Goal: Transaction & Acquisition: Purchase product/service

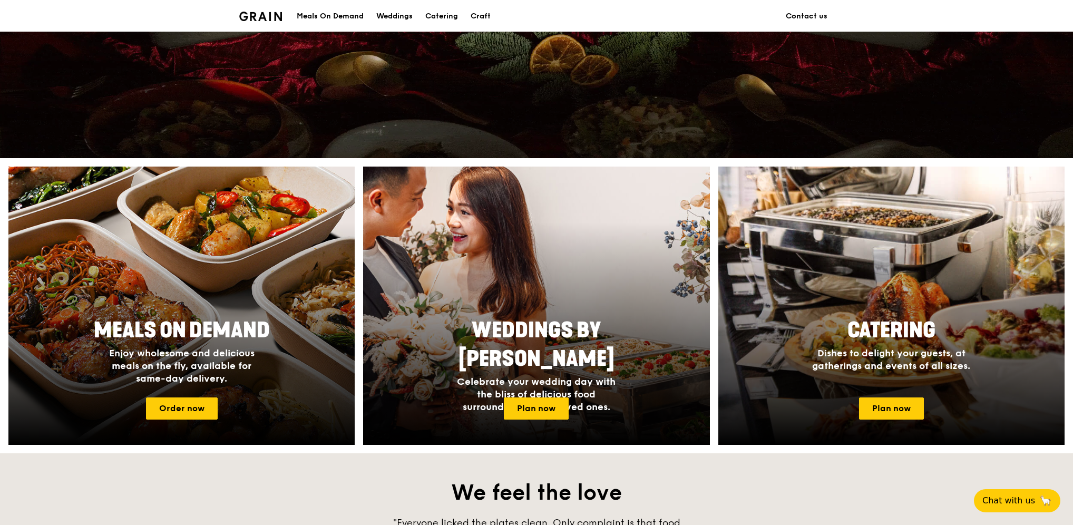
scroll to position [264, 0]
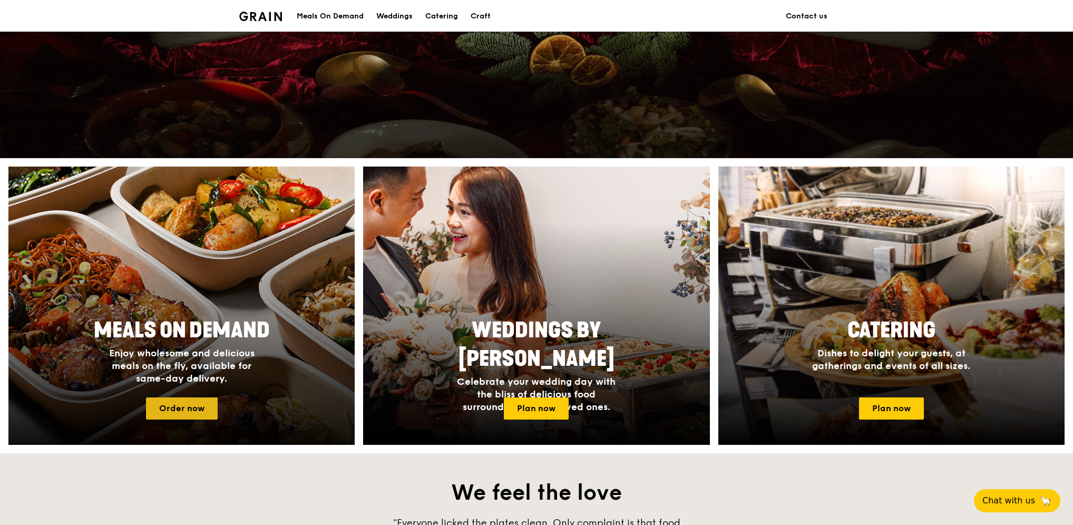
click at [209, 405] on link "Order now" at bounding box center [182, 409] width 72 height 22
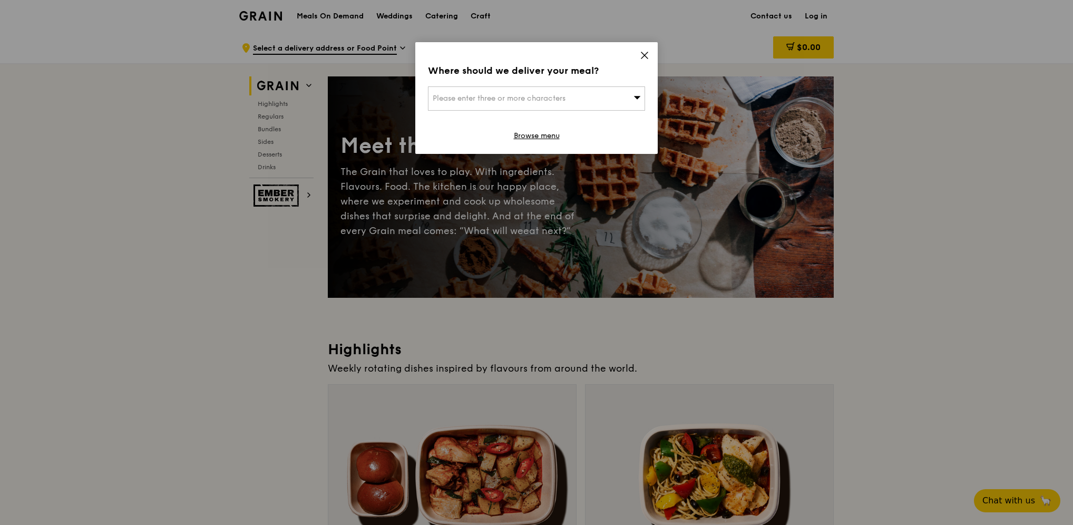
click at [607, 95] on div "Please enter three or more characters" at bounding box center [536, 98] width 217 height 24
click at [646, 55] on icon at bounding box center [644, 55] width 9 height 9
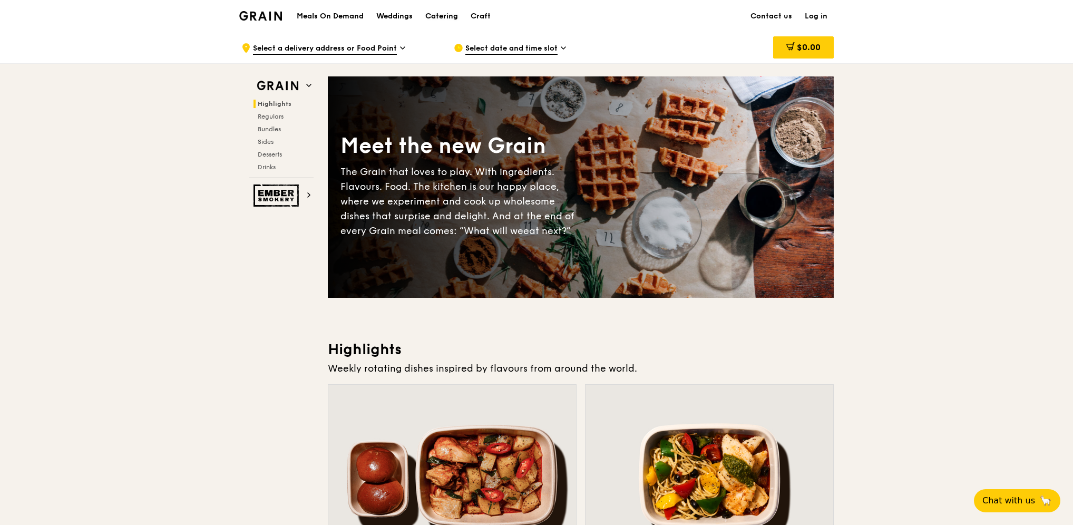
click at [449, 17] on div "Catering" at bounding box center [441, 17] width 33 height 32
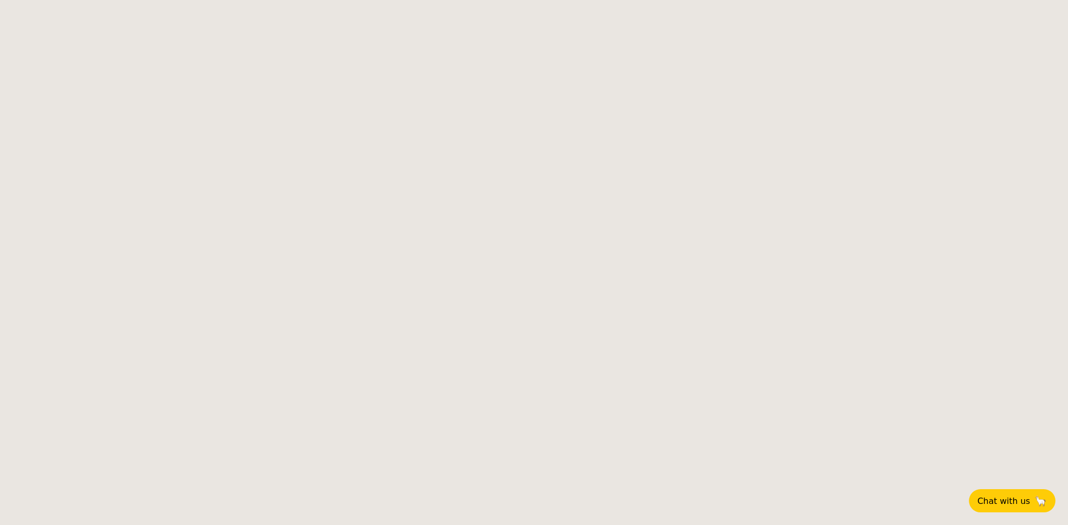
select select
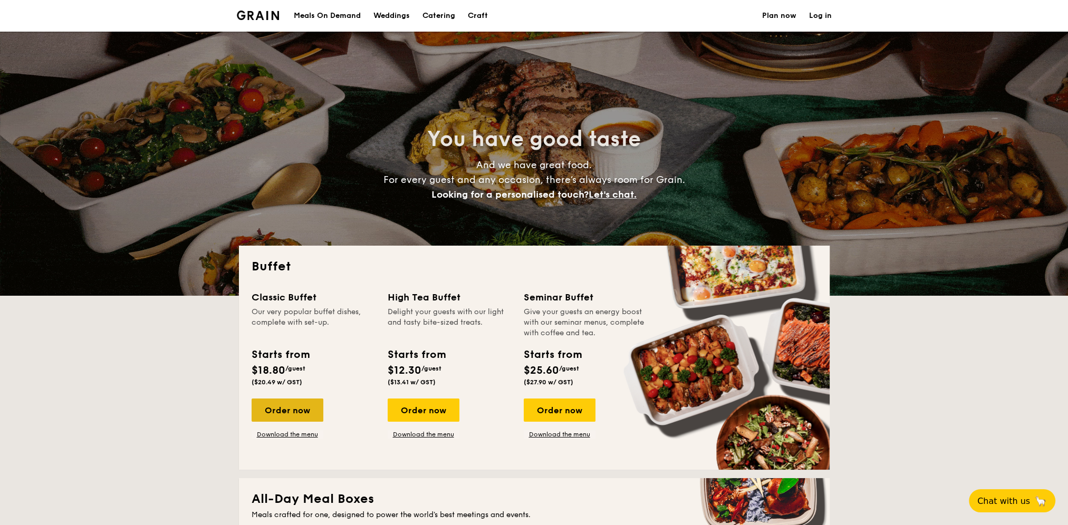
click at [301, 414] on div "Order now" at bounding box center [287, 410] width 72 height 23
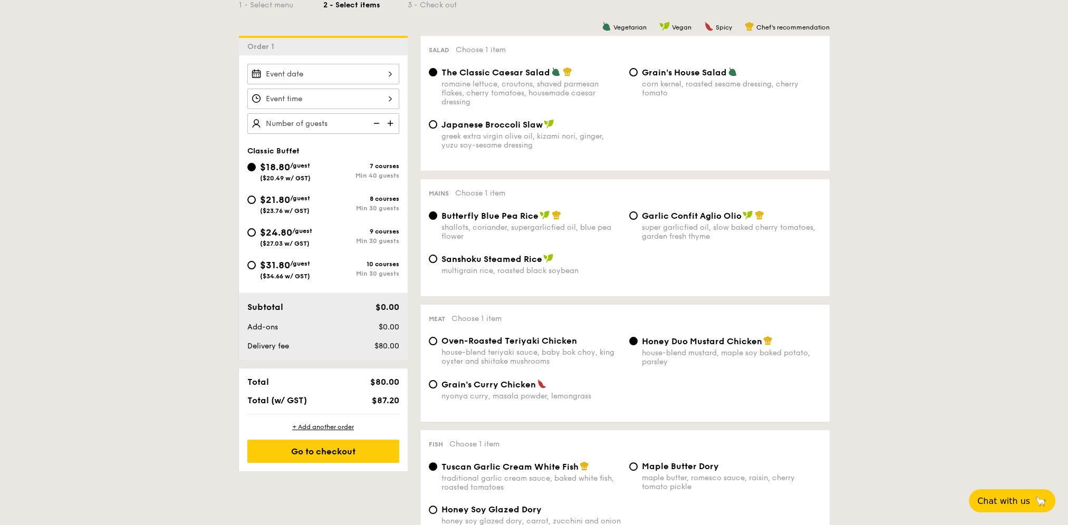
scroll to position [211, 0]
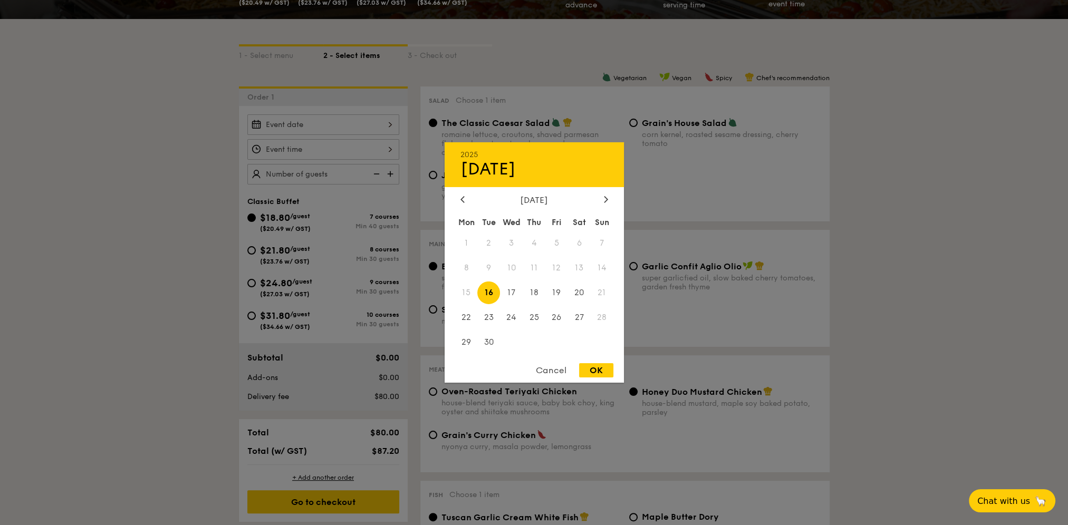
click at [318, 124] on div "2025 Sep [DATE] Tue Wed Thu Fri Sat Sun 1 2 3 4 5 6 7 8 9 10 11 12 13 14 15 16 …" at bounding box center [323, 124] width 152 height 21
click at [491, 319] on span "23" at bounding box center [488, 317] width 23 height 23
click at [601, 369] on div "OK" at bounding box center [596, 370] width 34 height 14
type input "[DATE]"
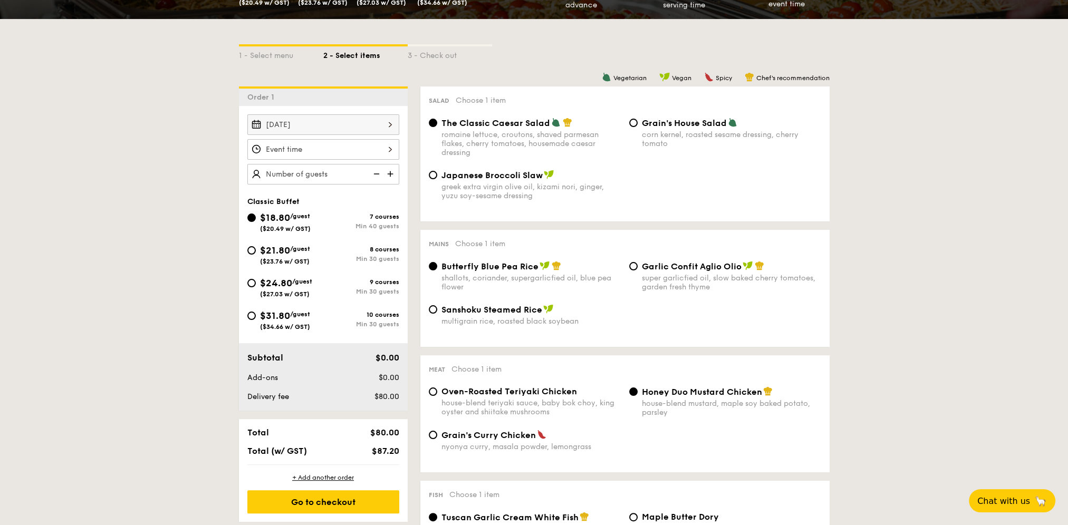
click at [389, 151] on div at bounding box center [323, 149] width 152 height 21
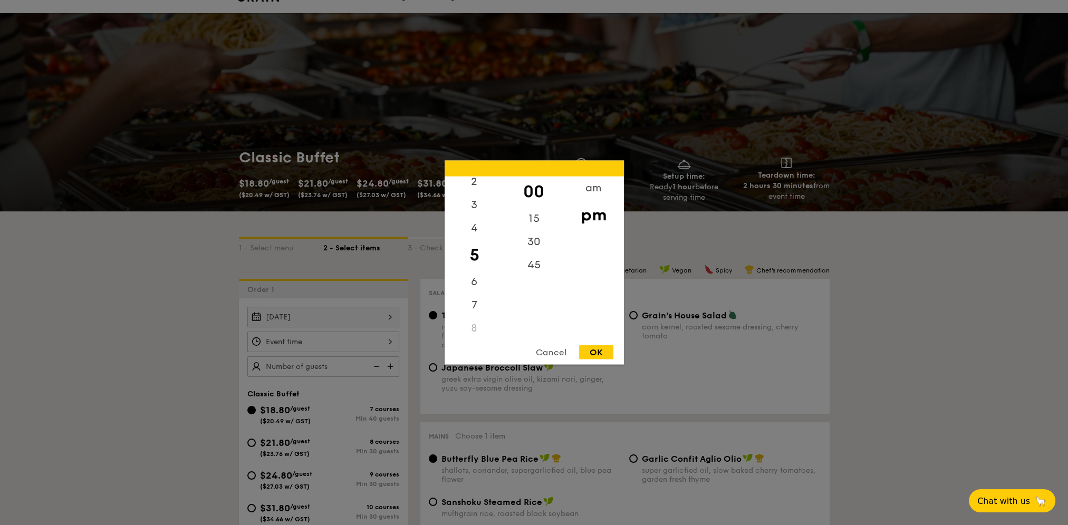
scroll to position [0, 0]
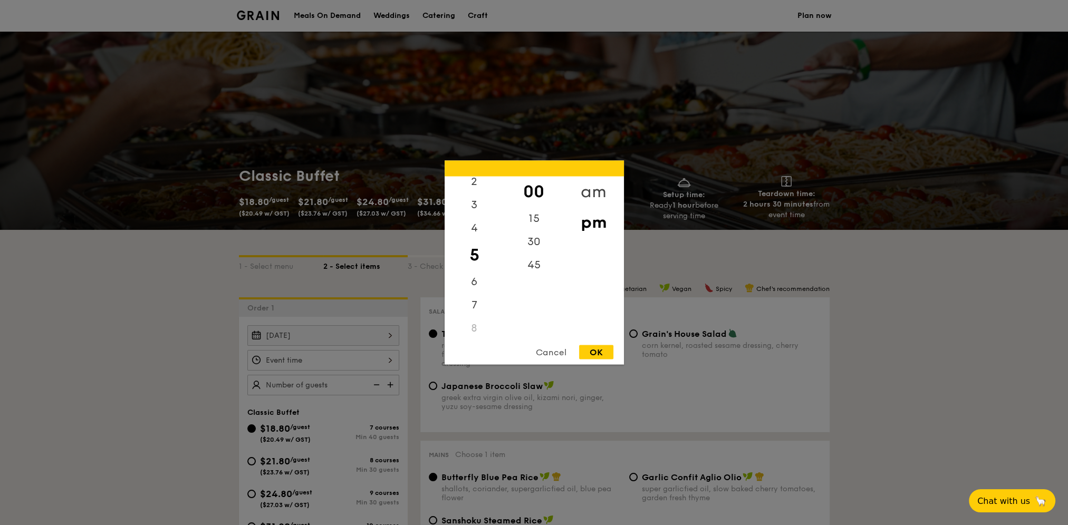
click at [596, 189] on div "am" at bounding box center [594, 192] width 60 height 31
click at [540, 215] on div "15" at bounding box center [534, 222] width 60 height 31
click at [481, 311] on div "8" at bounding box center [474, 320] width 60 height 23
click at [477, 317] on div "8" at bounding box center [474, 320] width 60 height 23
click at [528, 240] on div "30" at bounding box center [534, 245] width 60 height 31
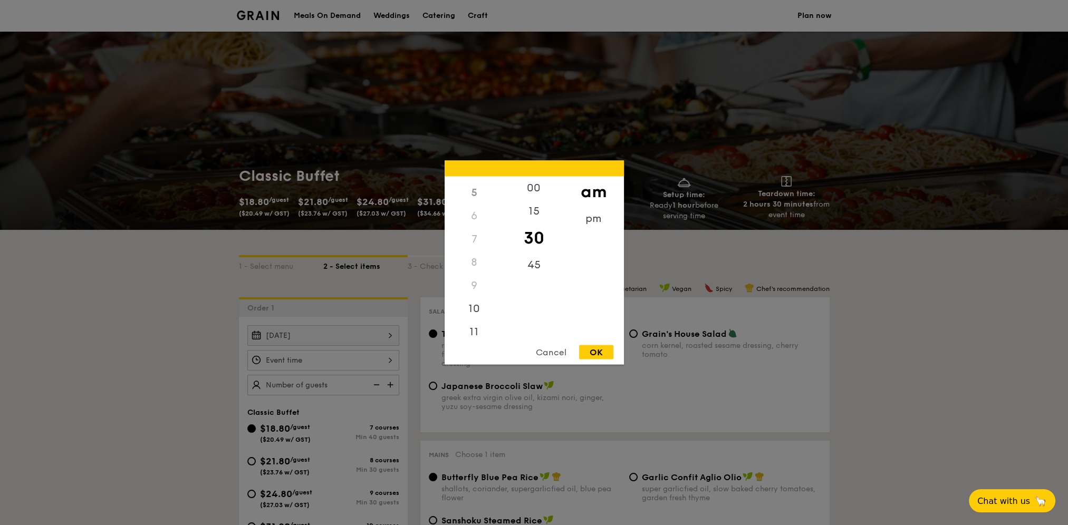
scroll to position [118, 0]
click at [476, 331] on div "11" at bounding box center [474, 329] width 60 height 31
click at [535, 217] on div "15" at bounding box center [534, 215] width 60 height 31
click at [595, 350] on div "OK" at bounding box center [596, 352] width 34 height 14
type input "11:15AM"
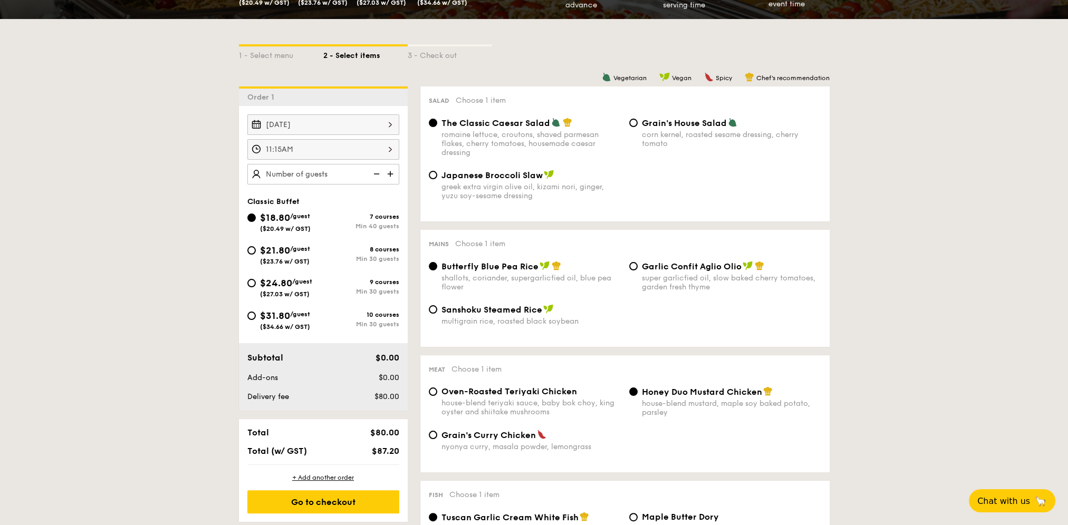
click at [393, 173] on img at bounding box center [391, 174] width 16 height 20
click at [375, 173] on img at bounding box center [375, 174] width 16 height 20
click at [376, 173] on img at bounding box center [375, 174] width 16 height 20
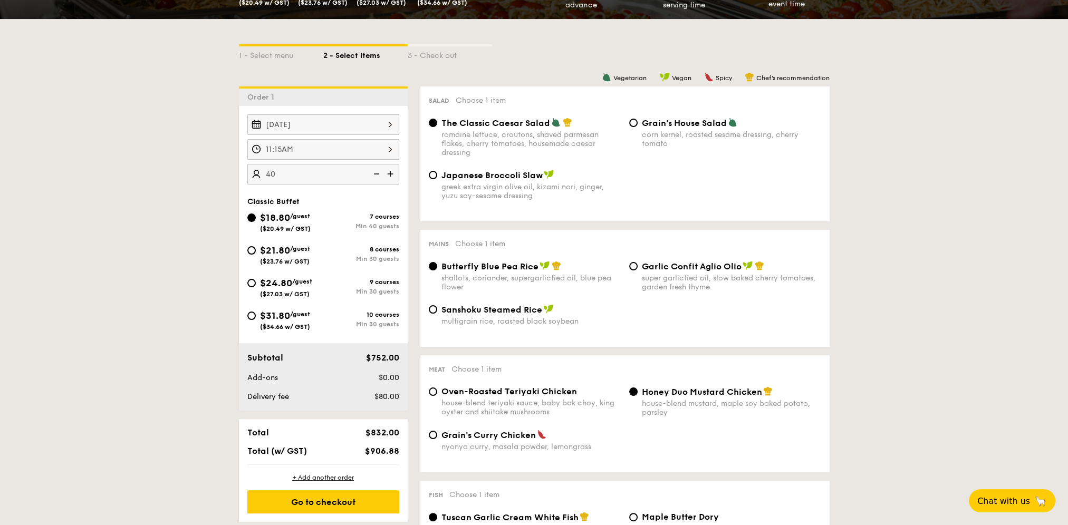
click at [283, 173] on input "40" at bounding box center [323, 174] width 152 height 21
type input "40 guests"
click at [272, 252] on span "$21.80" at bounding box center [275, 251] width 30 height 12
click at [256, 252] on input "$21.80 /guest ($23.76 w/ GST) 8 courses Min 30 guests" at bounding box center [251, 250] width 8 height 8
radio input "true"
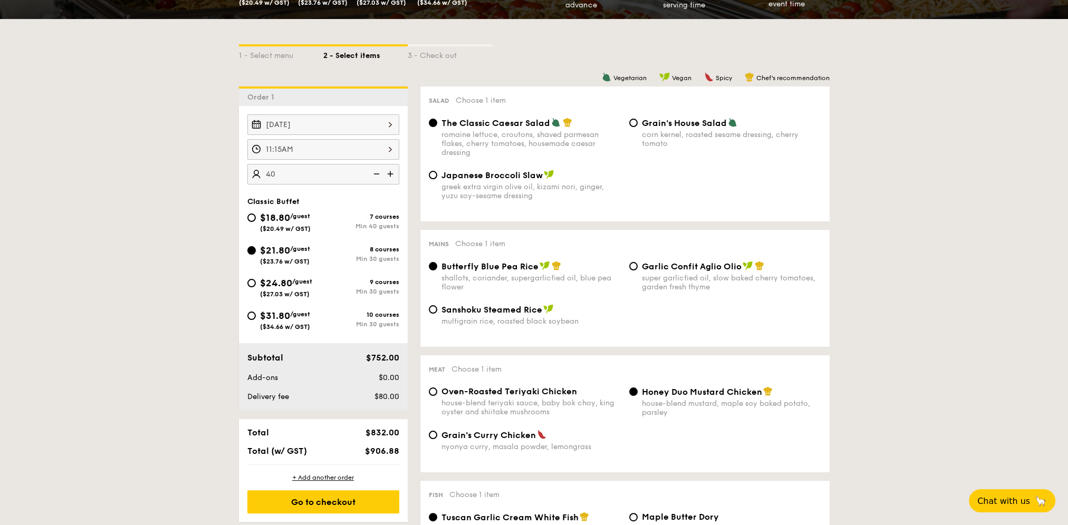
radio input "true"
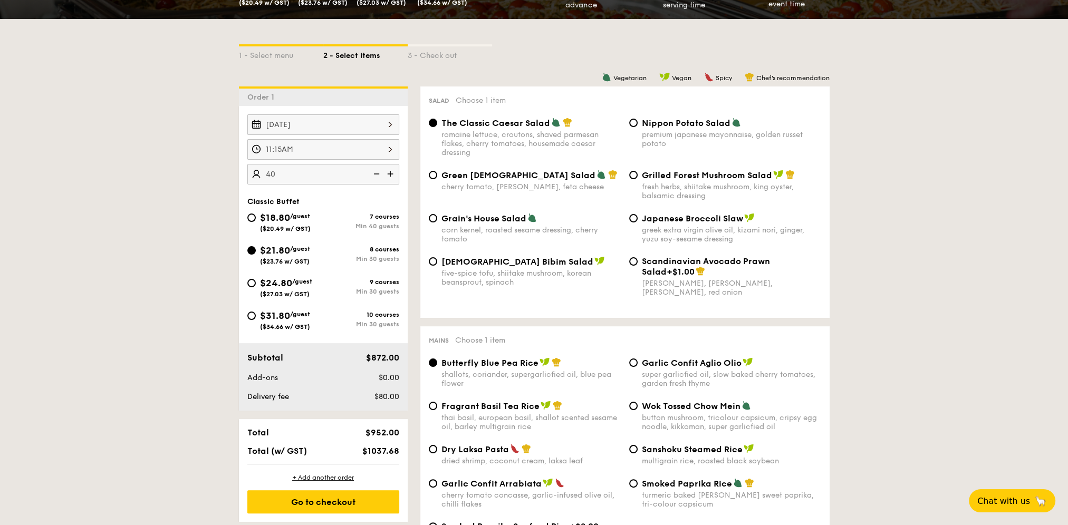
click at [375, 179] on img at bounding box center [375, 174] width 16 height 20
click at [377, 177] on img at bounding box center [375, 174] width 16 height 20
click at [391, 176] on img at bounding box center [391, 174] width 16 height 20
type input "35 guests"
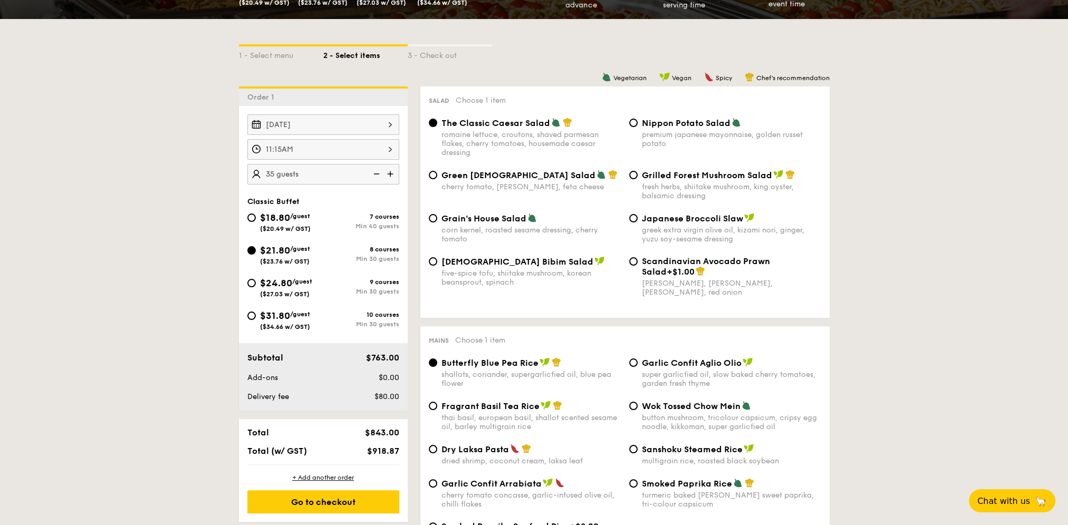
click at [369, 145] on div "11:15AM" at bounding box center [323, 149] width 152 height 21
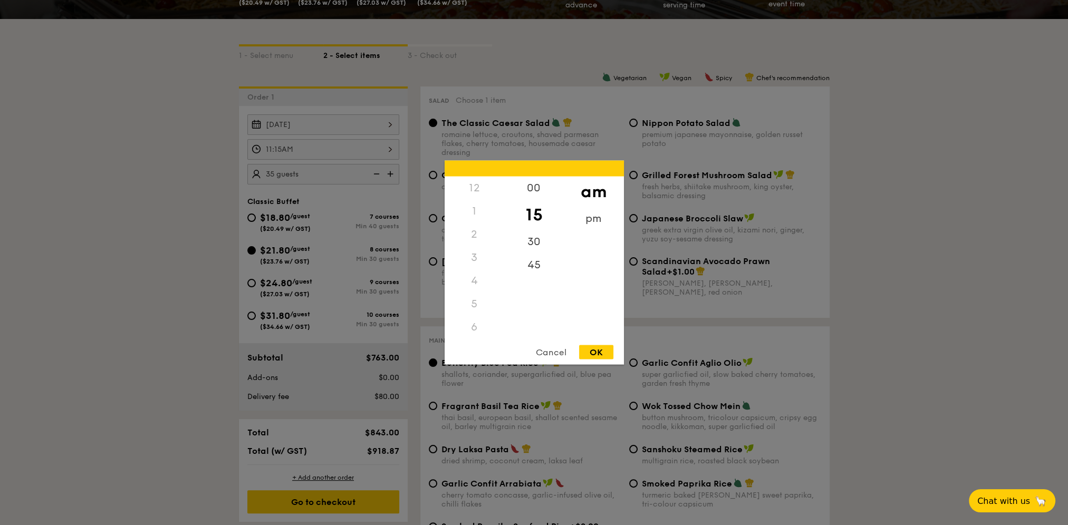
scroll to position [125, 0]
click at [527, 241] on div "30" at bounding box center [534, 245] width 60 height 31
click at [603, 356] on div "OK" at bounding box center [596, 352] width 34 height 14
type input "11:30AM"
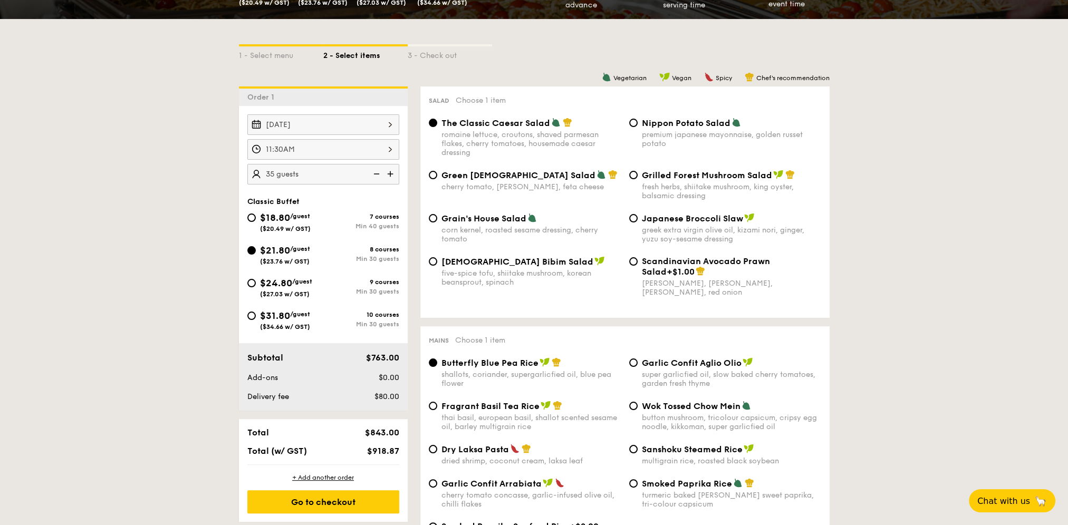
click at [441, 131] on div "The Classic Caesar Salad romaine lettuce, croutons, shaved parmesan flakes, che…" at bounding box center [530, 138] width 179 height 40
click at [437, 127] on input "The Classic Caesar Salad romaine lettuce, croutons, shaved parmesan flakes, che…" at bounding box center [433, 123] width 8 height 8
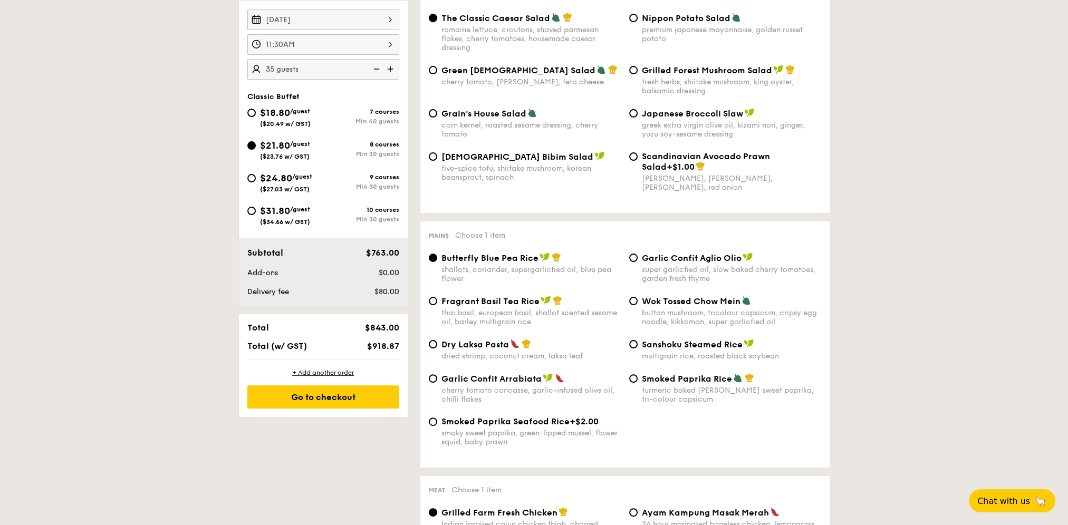
scroll to position [316, 0]
click at [647, 259] on span "Garlic Confit Aglio Olio" at bounding box center [692, 258] width 100 height 10
click at [637, 259] on input "Garlic Confit Aglio Olio super garlicfied oil, slow baked cherry tomatoes, gard…" at bounding box center [633, 257] width 8 height 8
radio input "true"
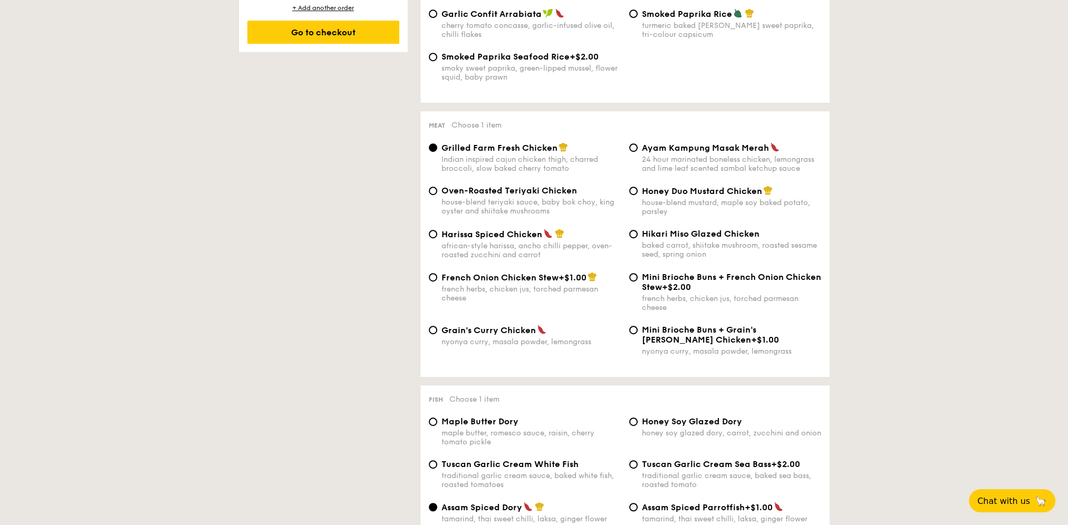
scroll to position [685, 0]
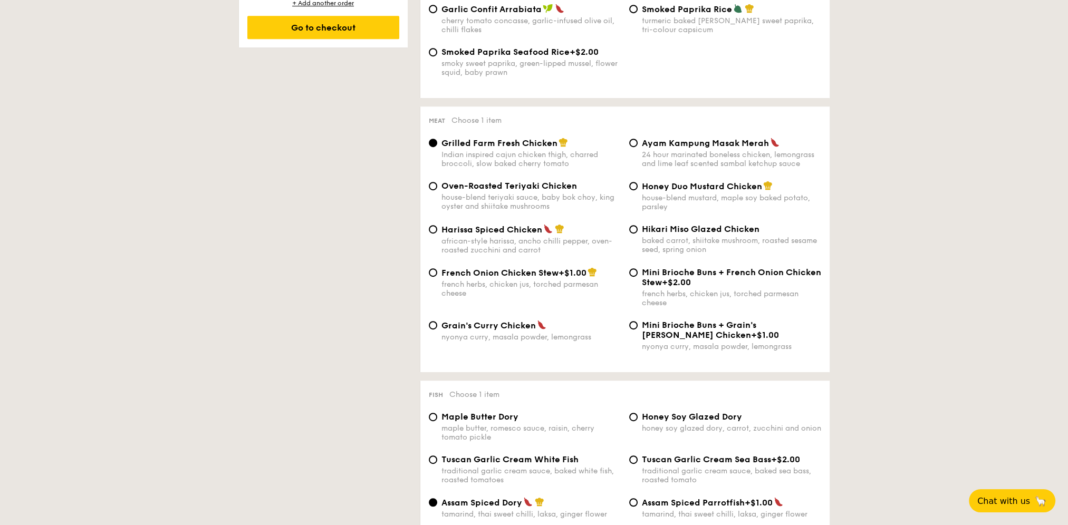
click at [641, 193] on div "Honey Duo Mustard Chicken house-blend mustard, maple soy baked potato, parsley" at bounding box center [725, 196] width 200 height 31
click at [633, 190] on input "Honey Duo Mustard Chicken house-blend mustard, maple soy baked potato, parsley" at bounding box center [633, 186] width 8 height 8
radio input "true"
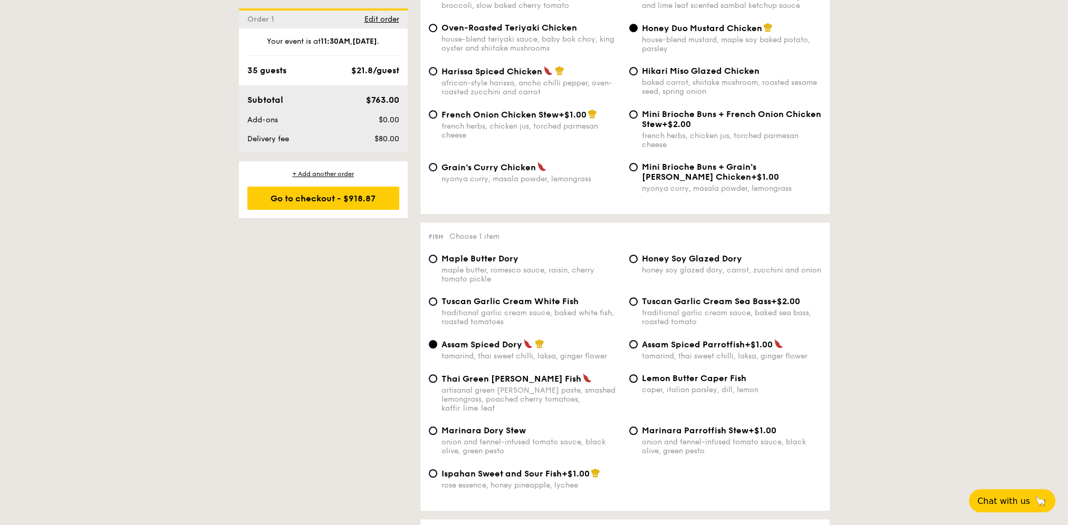
scroll to position [896, 0]
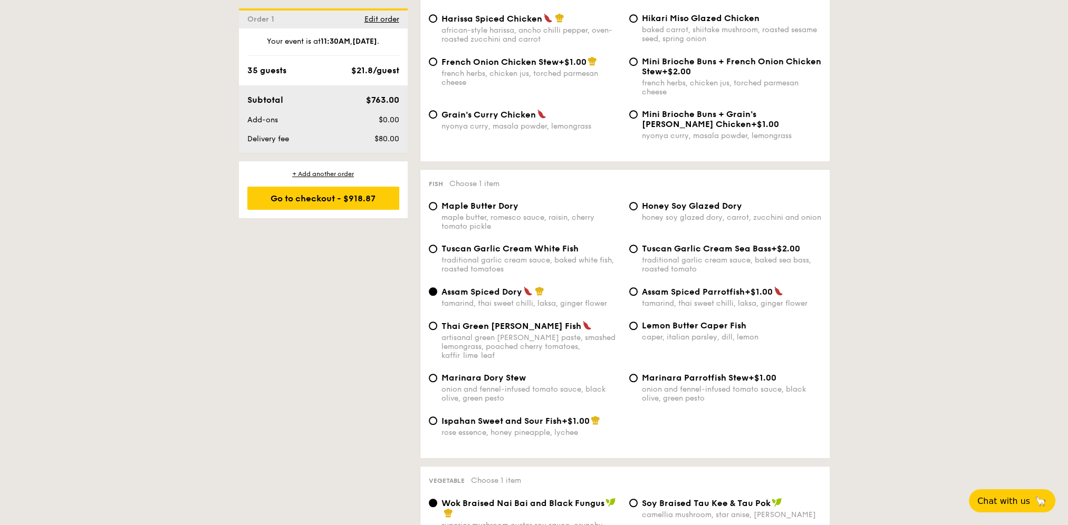
click at [472, 211] on span "Maple Butter Dory" at bounding box center [479, 206] width 77 height 10
click at [437, 210] on input "Maple Butter Dory maple butter, romesco sauce, raisin, cherry tomato pickle" at bounding box center [433, 206] width 8 height 8
radio input "true"
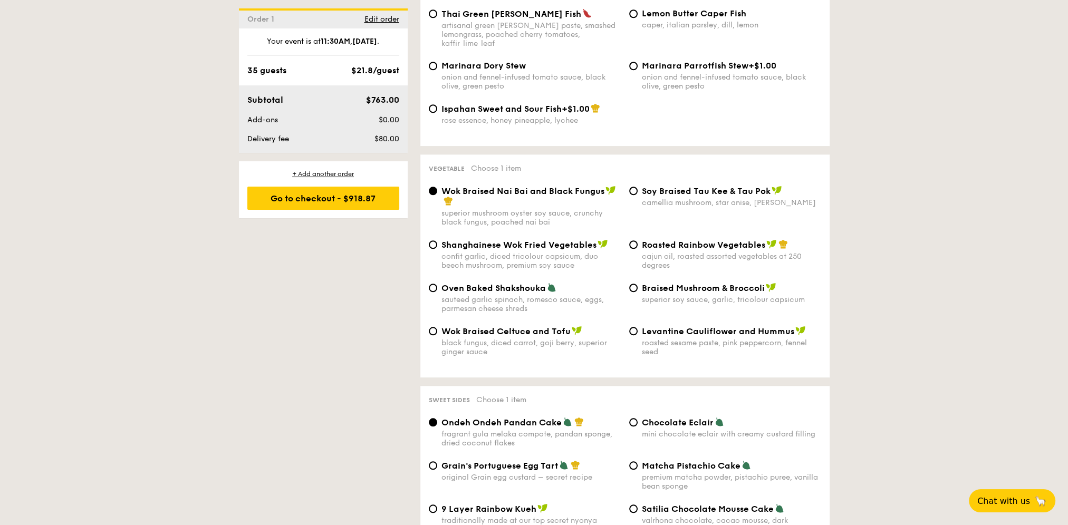
scroll to position [1265, 0]
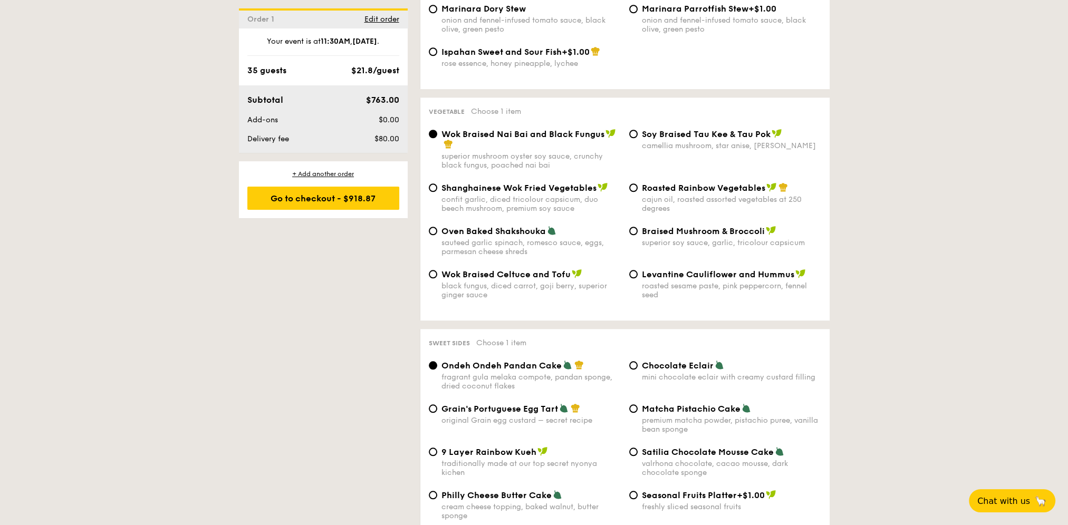
click at [737, 193] on span "Roasted Rainbow Vegetables" at bounding box center [703, 188] width 123 height 10
click at [637, 192] on input "Roasted Rainbow Vegetables cajun oil, roasted assorted vegetables at 250 degrees" at bounding box center [633, 187] width 8 height 8
radio input "true"
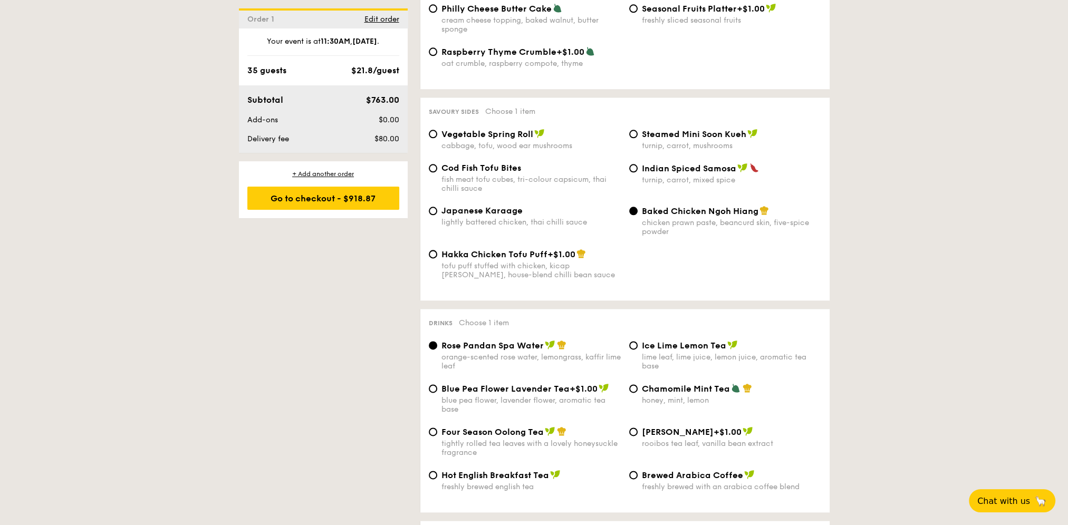
scroll to position [1740, 0]
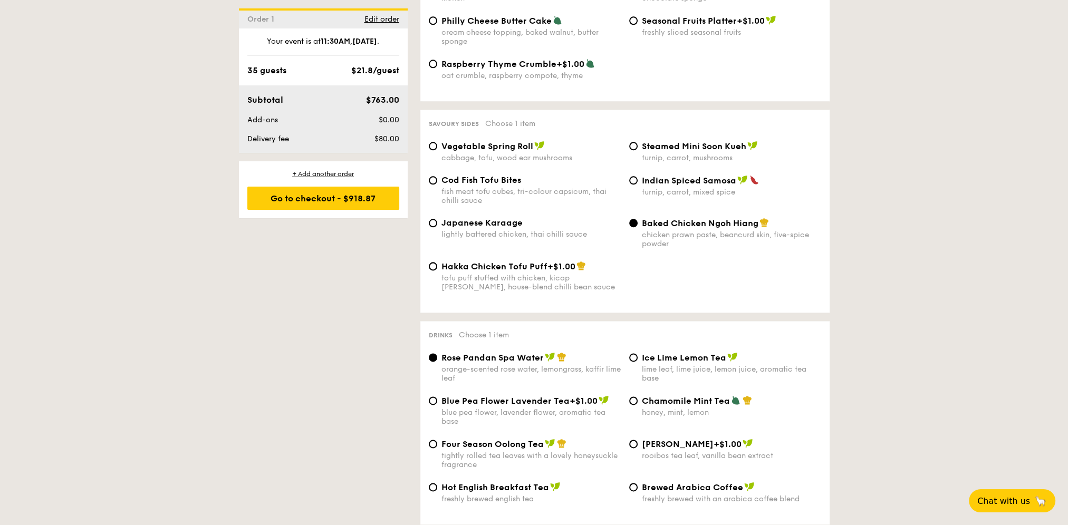
click at [500, 161] on div "Vegetable Spring Roll cabbage, tofu, wood ear mushrooms" at bounding box center [530, 152] width 179 height 22
click at [437, 150] on input "Vegetable Spring Roll cabbage, tofu, wood ear mushrooms" at bounding box center [433, 146] width 8 height 8
radio input "true"
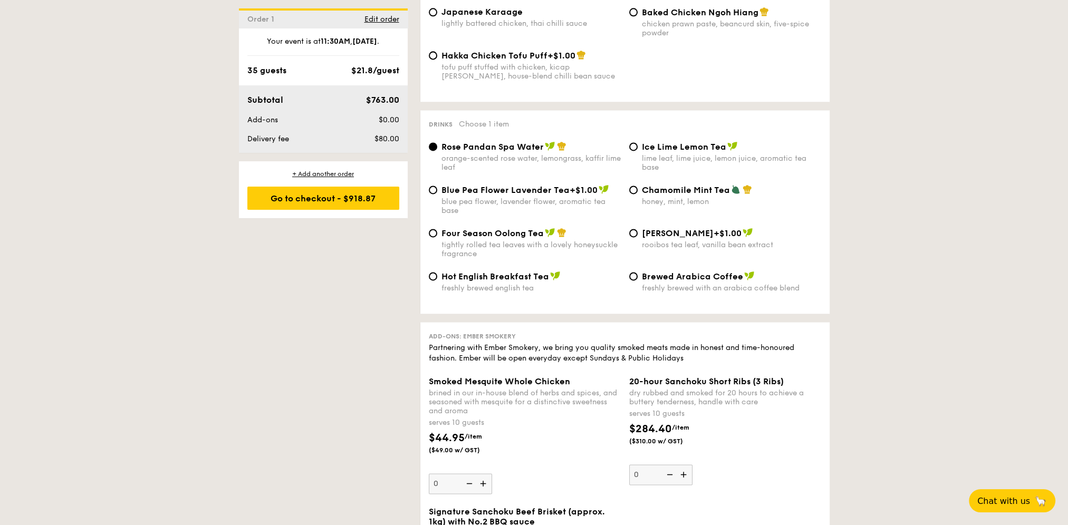
scroll to position [2003, 0]
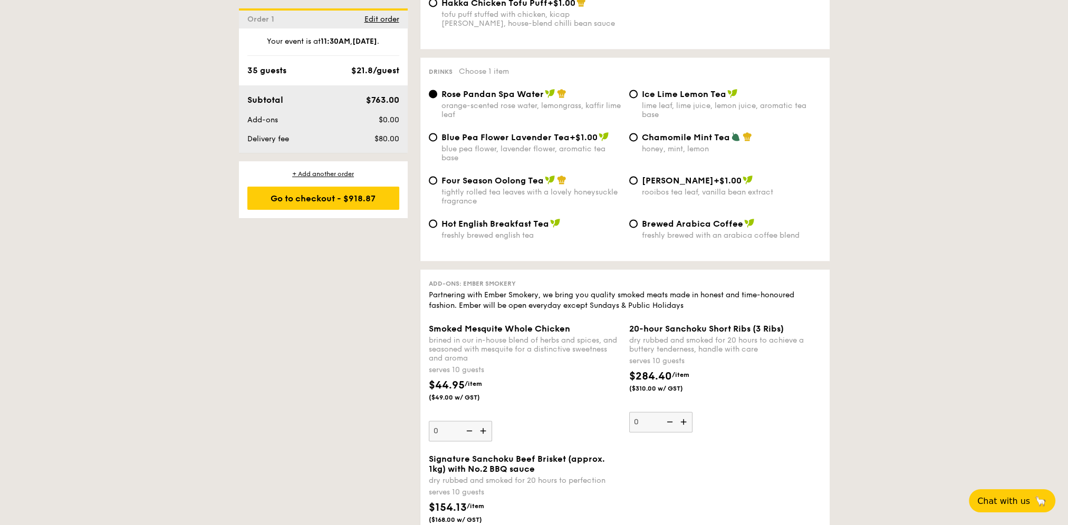
click at [642, 240] on div "freshly brewed with an arabica coffee blend" at bounding box center [731, 235] width 179 height 9
click at [637, 228] on input "Brewed Arabica Coffee freshly brewed with an arabica coffee blend" at bounding box center [633, 223] width 8 height 8
radio input "true"
click at [495, 186] on span "Four Season Oolong Tea" at bounding box center [492, 181] width 102 height 10
click at [437, 185] on input "Four Season Oolong Tea tightly rolled tea leaves with a lovely honeysuckle frag…" at bounding box center [433, 180] width 8 height 8
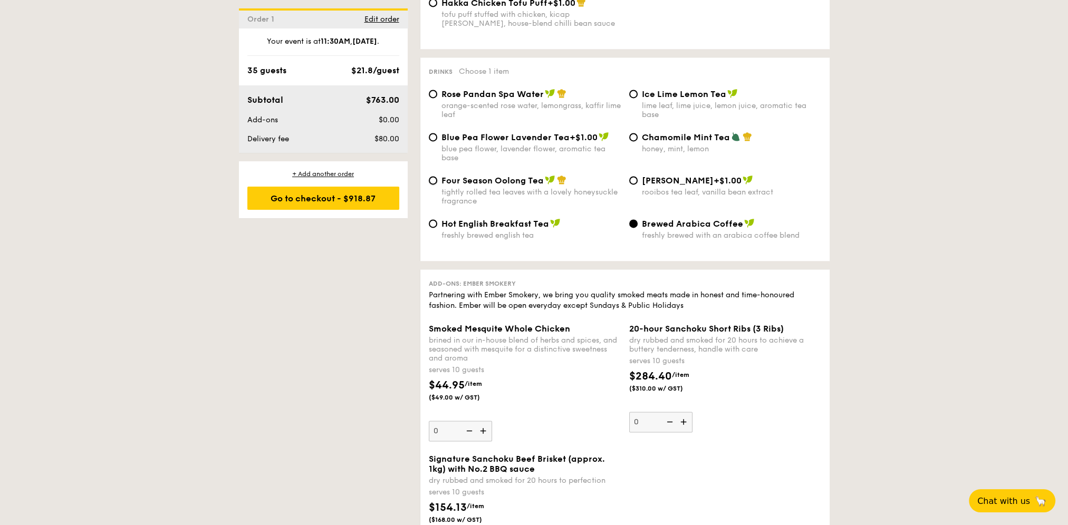
radio input "true"
click at [486, 115] on div "orange-scented rose water, lemongrass, kaffir lime leaf" at bounding box center [530, 110] width 179 height 18
click at [437, 98] on input "Rose Pandan Spa Water orange-scented rose water, lemongrass, kaffir lime leaf" at bounding box center [433, 94] width 8 height 8
radio input "true"
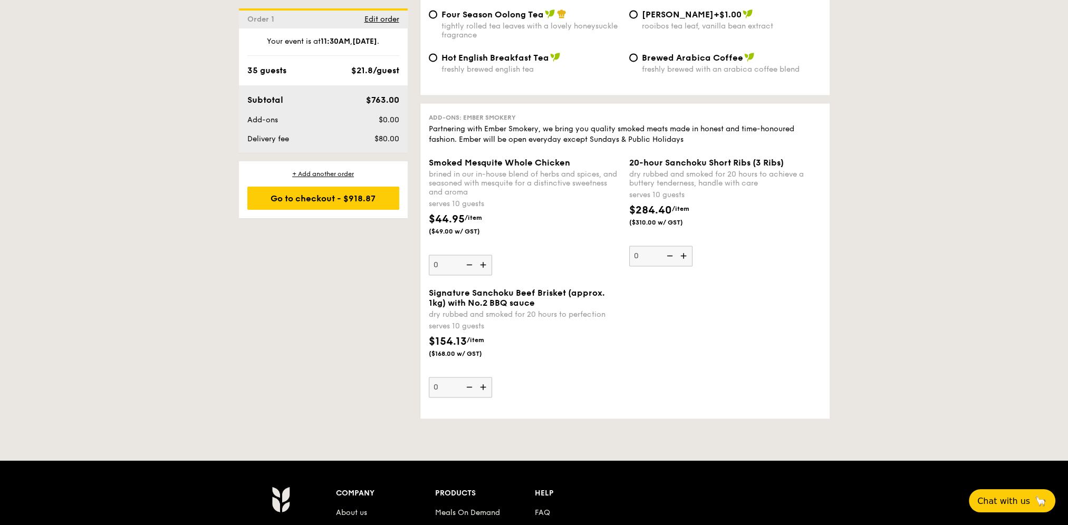
scroll to position [2167, 0]
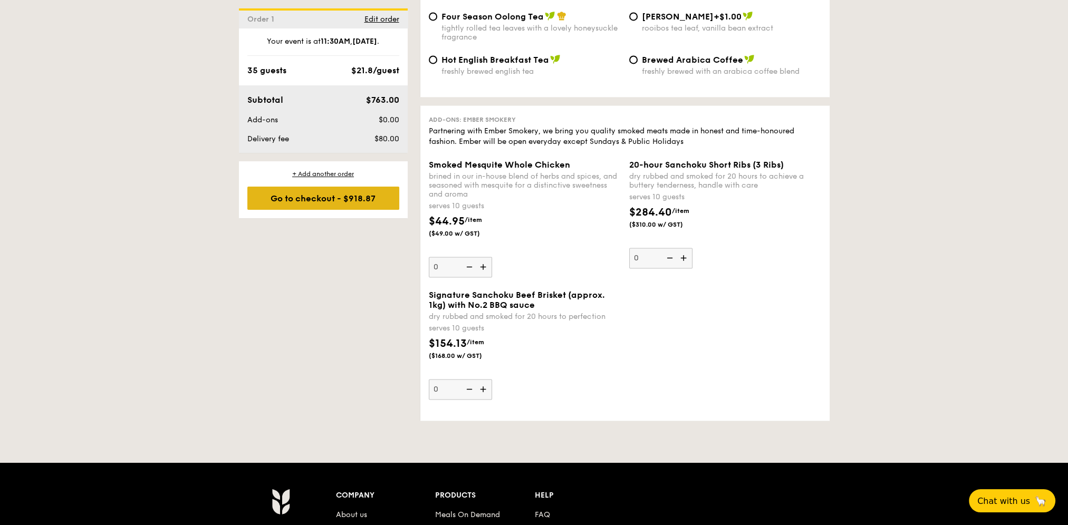
click at [316, 202] on div "Go to checkout - $918.87" at bounding box center [323, 198] width 152 height 23
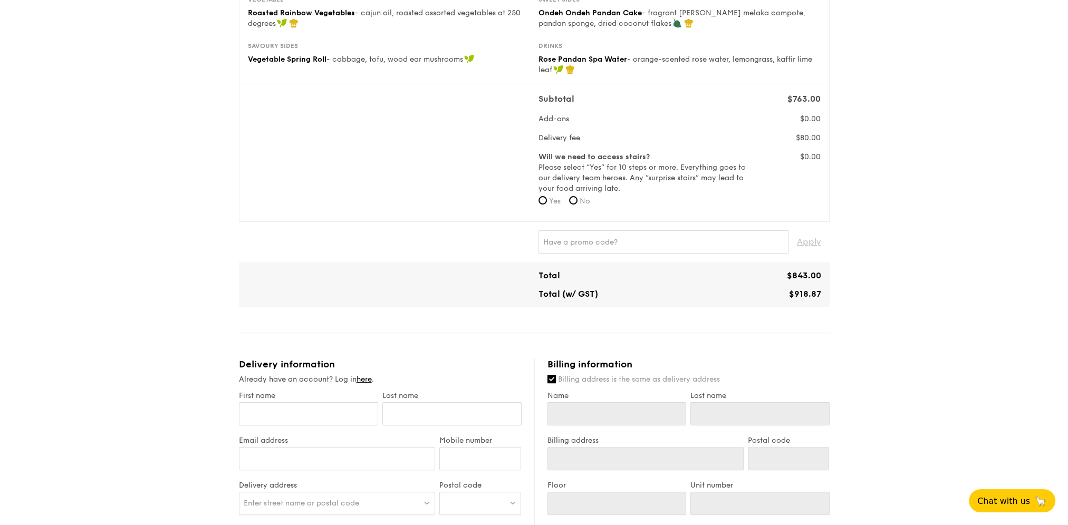
scroll to position [369, 0]
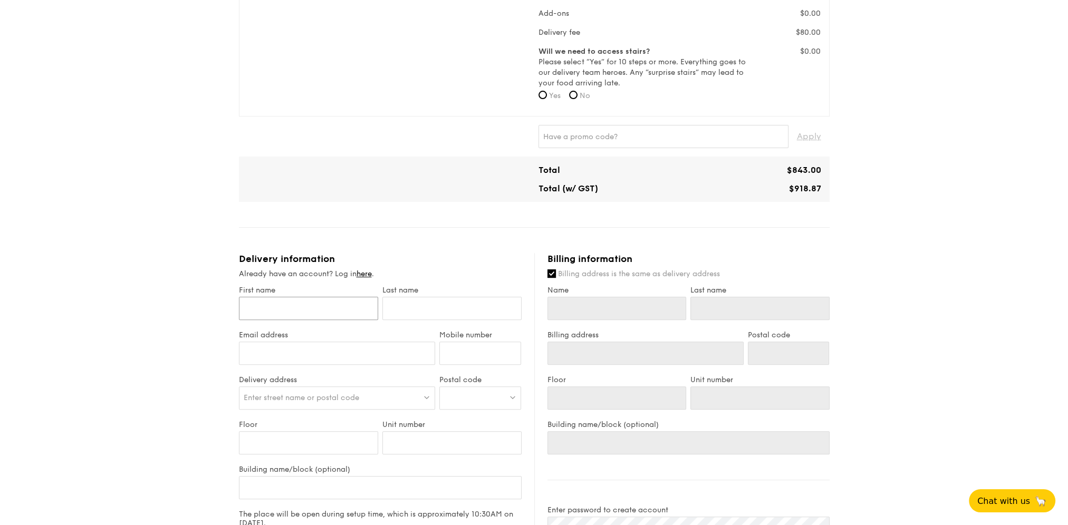
click at [292, 306] on input "First name" at bounding box center [308, 308] width 139 height 23
type input "[PERSON_NAME]"
type input "[PERSON_NAME][EMAIL_ADDRESS][PERSON_NAME][DOMAIN_NAME]"
type input "91183121"
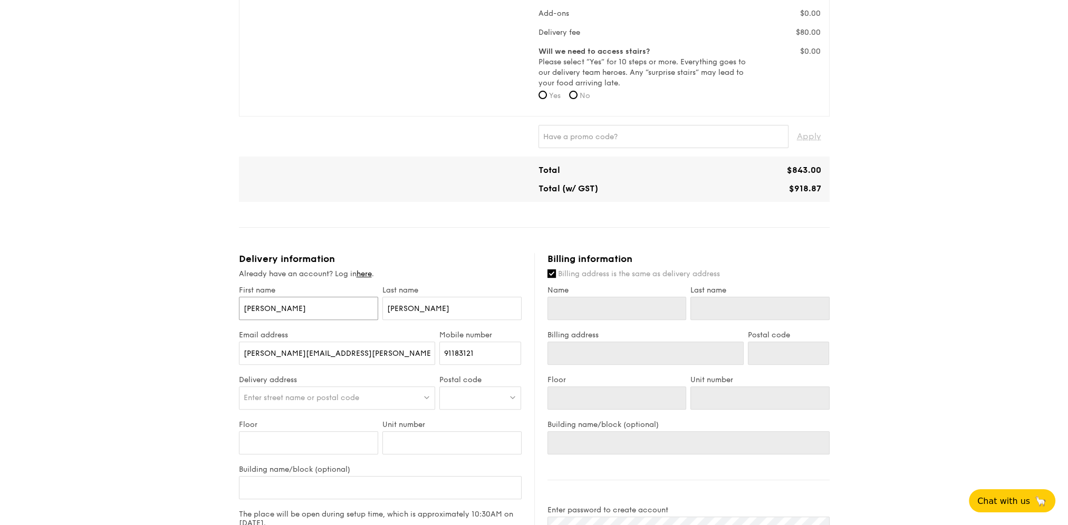
type input "[PERSON_NAME]"
click at [301, 399] on span "Enter street name or postal code" at bounding box center [301, 397] width 115 height 9
click at [300, 399] on input "search" at bounding box center [337, 398] width 196 height 23
paste input "[STREET_ADDRESS]"
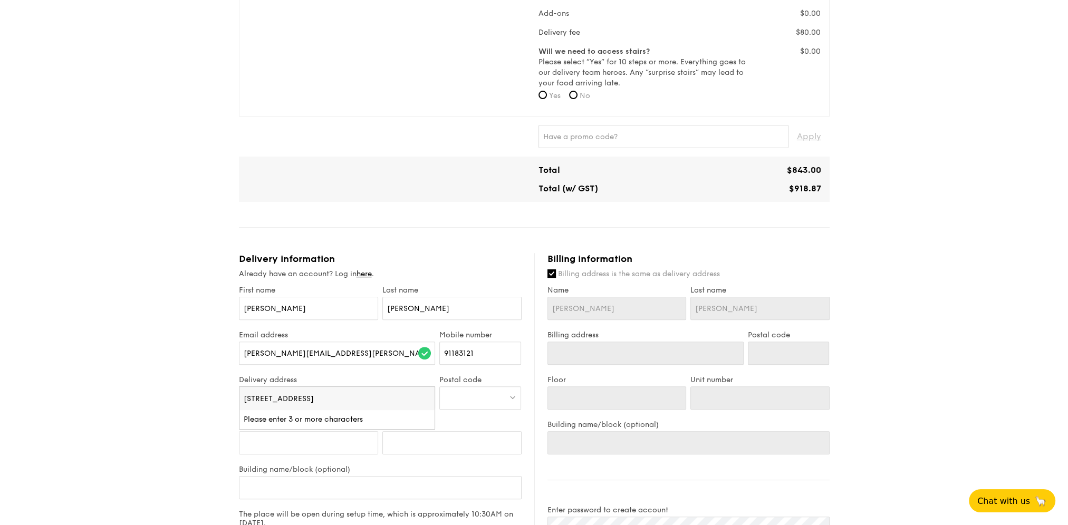
scroll to position [0, 67]
type input "[STREET_ADDRESS]"
click at [467, 403] on div at bounding box center [480, 397] width 82 height 23
click at [330, 399] on span "Enter street name or postal code" at bounding box center [301, 397] width 115 height 9
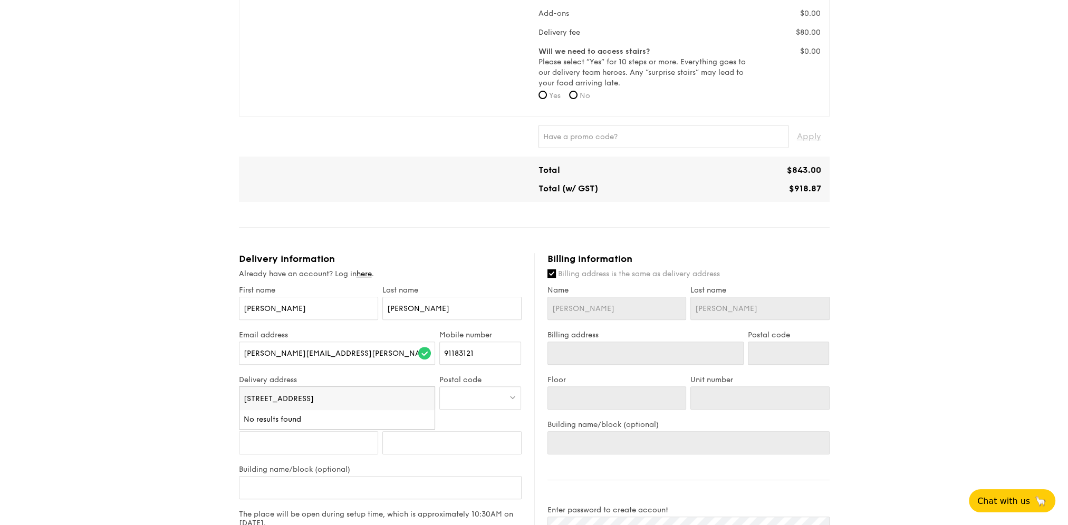
scroll to position [0, 67]
drag, startPoint x: 422, startPoint y: 398, endPoint x: 332, endPoint y: 397, distance: 90.2
click at [332, 397] on input "[STREET_ADDRESS]" at bounding box center [337, 398] width 196 height 23
type input "[STREET_ADDRESS],"
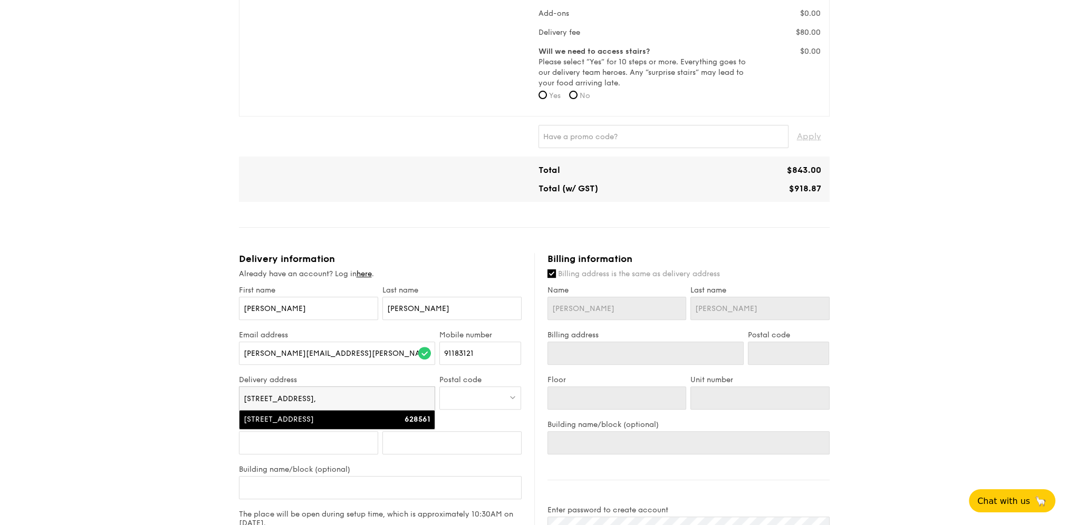
click at [355, 421] on div "[STREET_ADDRESS]" at bounding box center [314, 419] width 140 height 11
type input "[STREET_ADDRESS]"
type input "628561"
click at [482, 401] on div "628561" at bounding box center [480, 397] width 82 height 23
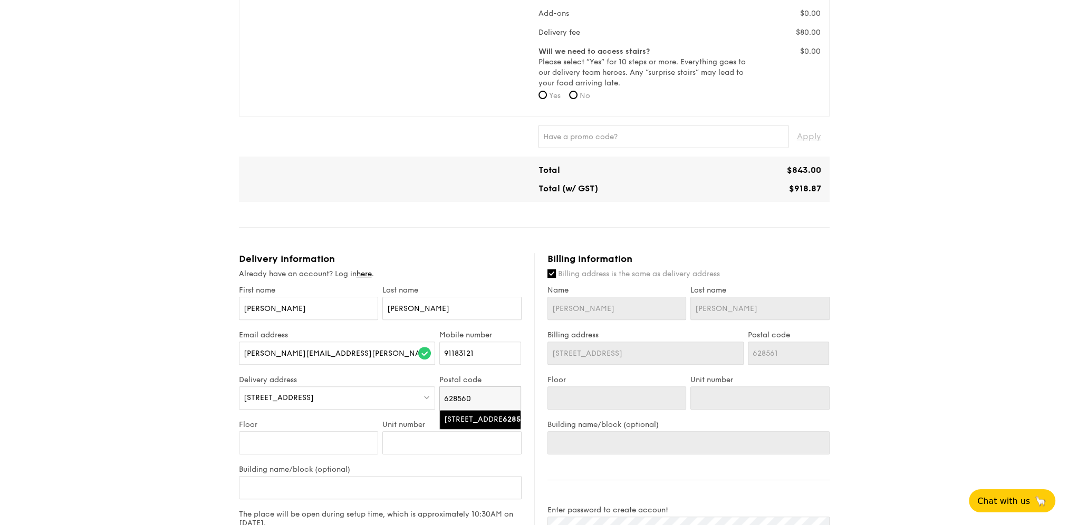
type input "628560"
click at [483, 425] on div "[STREET_ADDRESS]" at bounding box center [471, 419] width 54 height 11
type input "[STREET_ADDRESS]"
type input "628560"
click at [251, 391] on div "[STREET_ADDRESS]" at bounding box center [337, 397] width 197 height 23
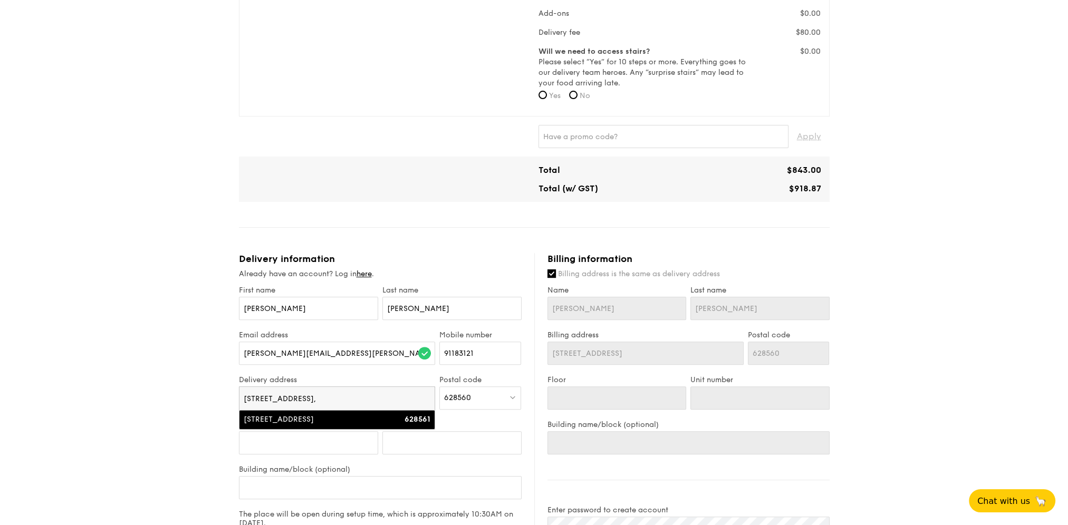
click at [278, 422] on div "[STREET_ADDRESS]" at bounding box center [314, 419] width 140 height 11
type input "[STREET_ADDRESS]"
type input "628561"
click at [275, 439] on input "Floor" at bounding box center [308, 442] width 139 height 23
type input "0"
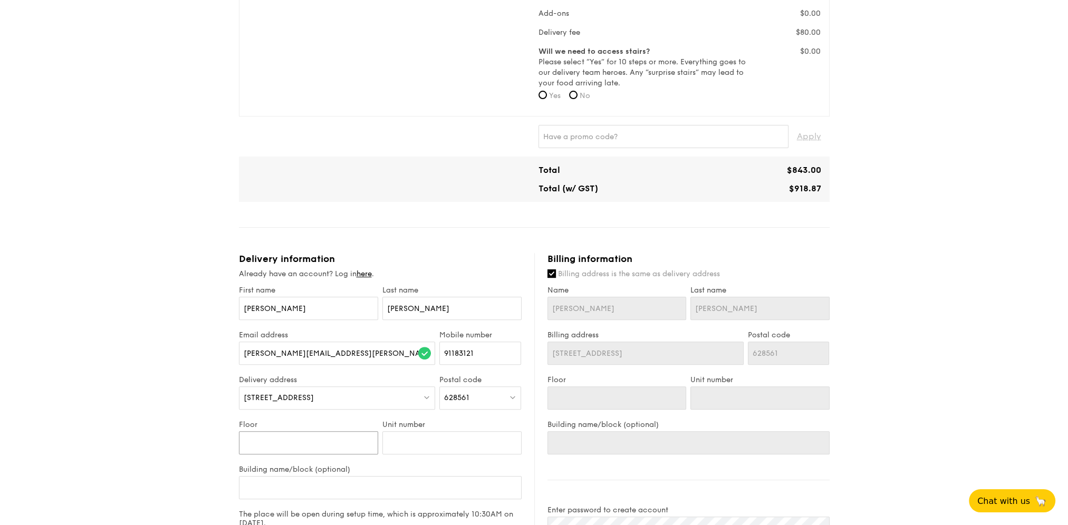
type input "0"
type input "06"
click at [335, 403] on div "[STREET_ADDRESS]" at bounding box center [337, 397] width 197 height 23
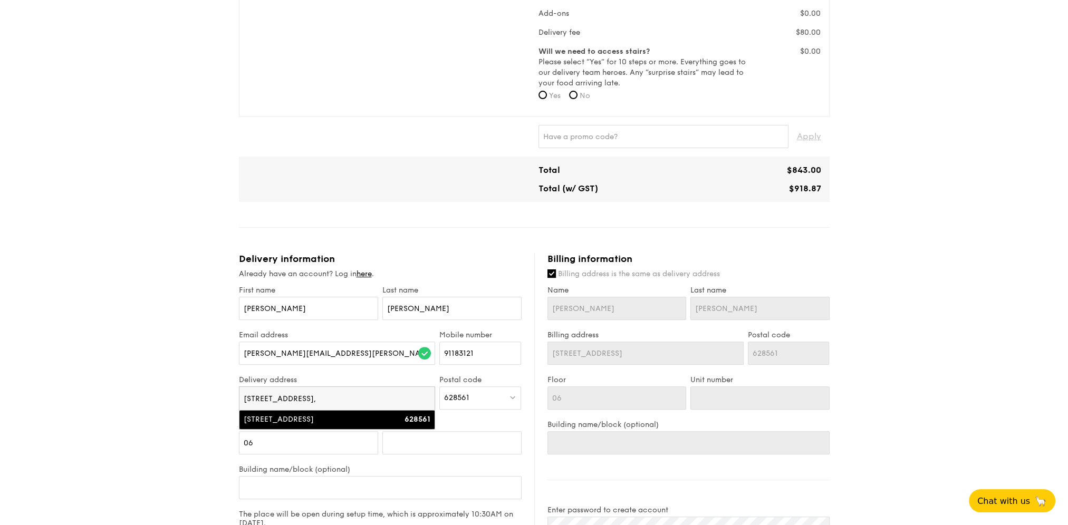
click at [425, 399] on input "[STREET_ADDRESS]," at bounding box center [337, 398] width 196 height 23
type input "30 pioneer"
click at [331, 418] on div "[STREET_ADDRESS]" at bounding box center [314, 419] width 140 height 11
type input "[STREET_ADDRESS]"
type input "628560"
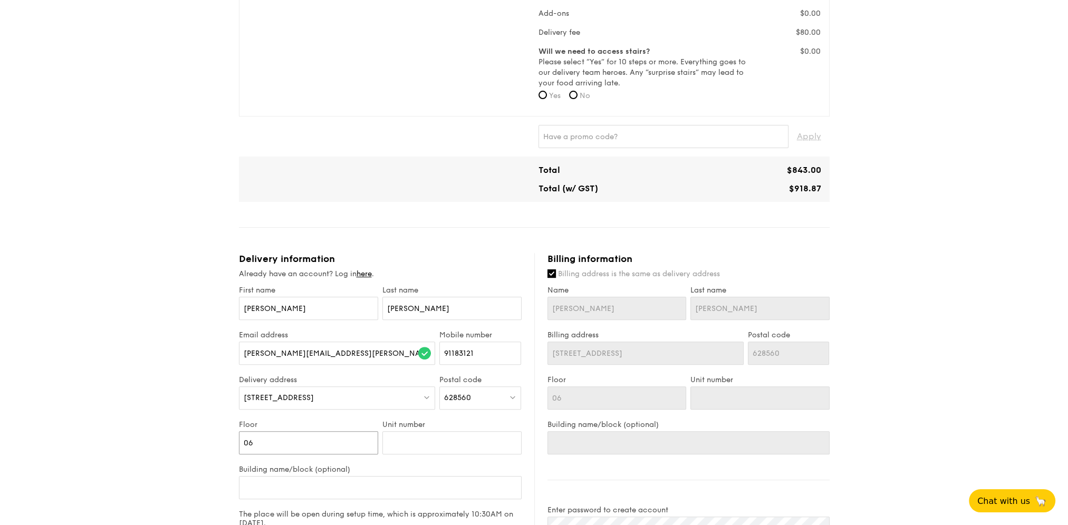
click at [316, 446] on input "06" at bounding box center [308, 442] width 139 height 23
click at [408, 442] on input "Unit number" at bounding box center [451, 442] width 139 height 23
type input "1"
type input "18"
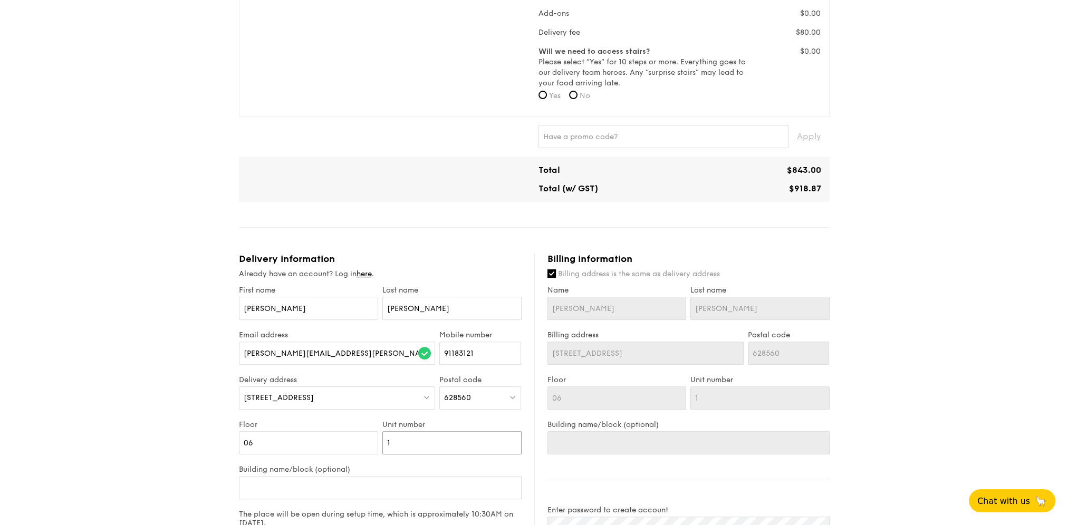
type input "18"
click at [221, 453] on div "1 - Select menu 2 - Select items 3 - Check out Classic Buffet $21.80 /guest ($2…" at bounding box center [534, 221] width 1068 height 1181
click at [316, 487] on input "Building name/block (optional)" at bounding box center [380, 487] width 283 height 23
click at [299, 487] on input "Building name/block (optional)" at bounding box center [380, 487] width 283 height 23
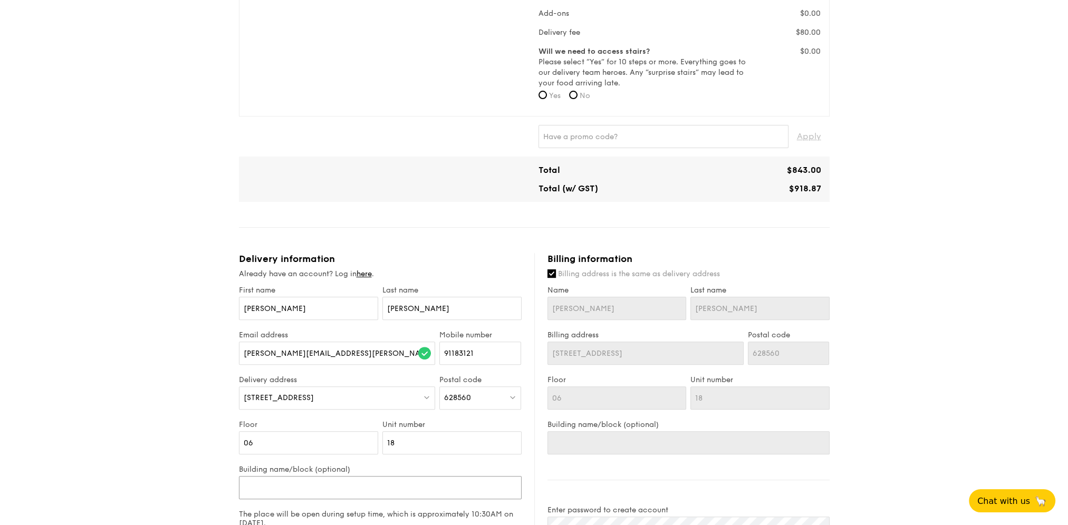
paste input "[STREET_ADDRESS]"
type input "[STREET_ADDRESS]"
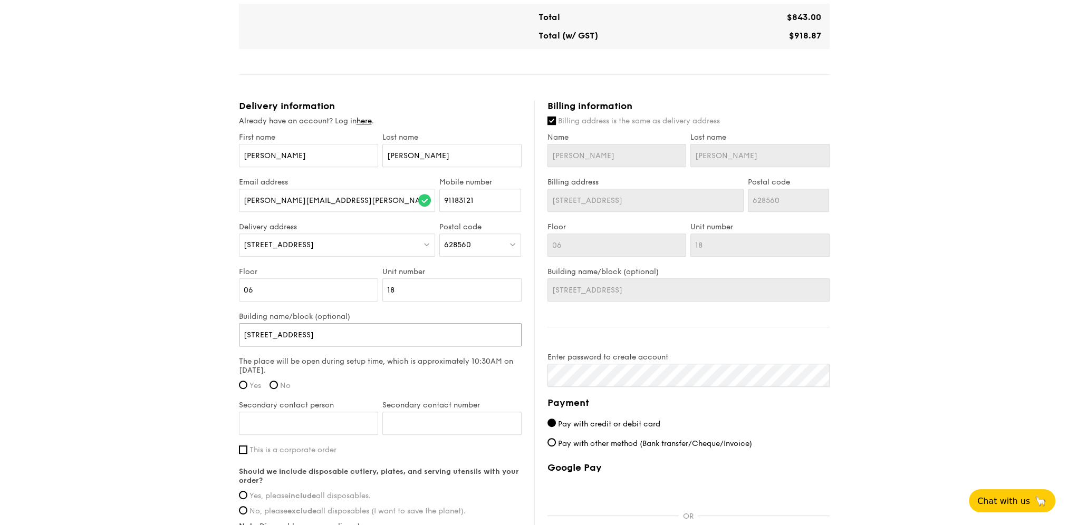
scroll to position [527, 0]
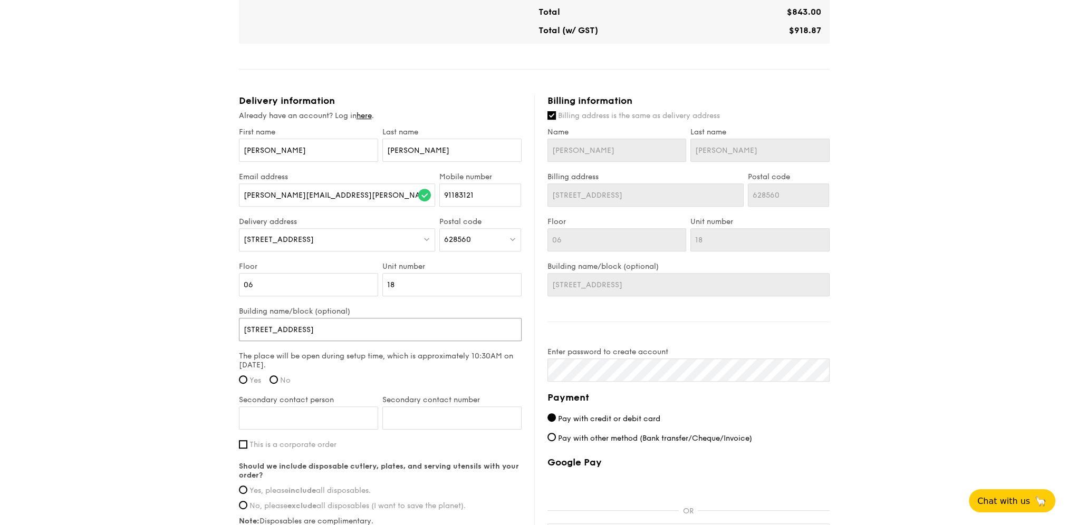
type input "[STREET_ADDRESS]"
click at [168, 380] on div "1 - Select menu 2 - Select items 3 - Check out Classic Buffet $21.80 /guest ($2…" at bounding box center [534, 63] width 1068 height 1181
click at [278, 377] on input "No" at bounding box center [273, 379] width 8 height 8
radio input "true"
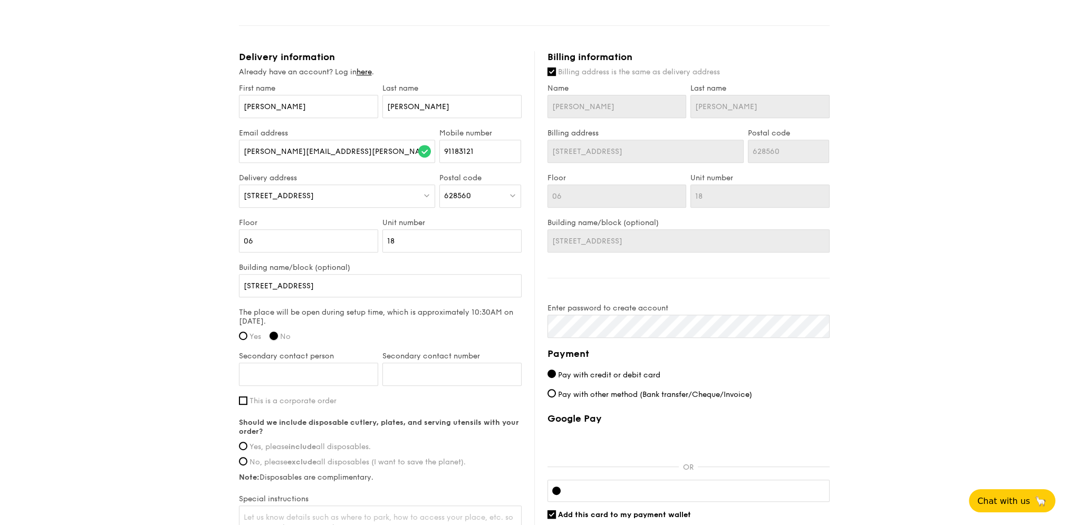
scroll to position [580, 0]
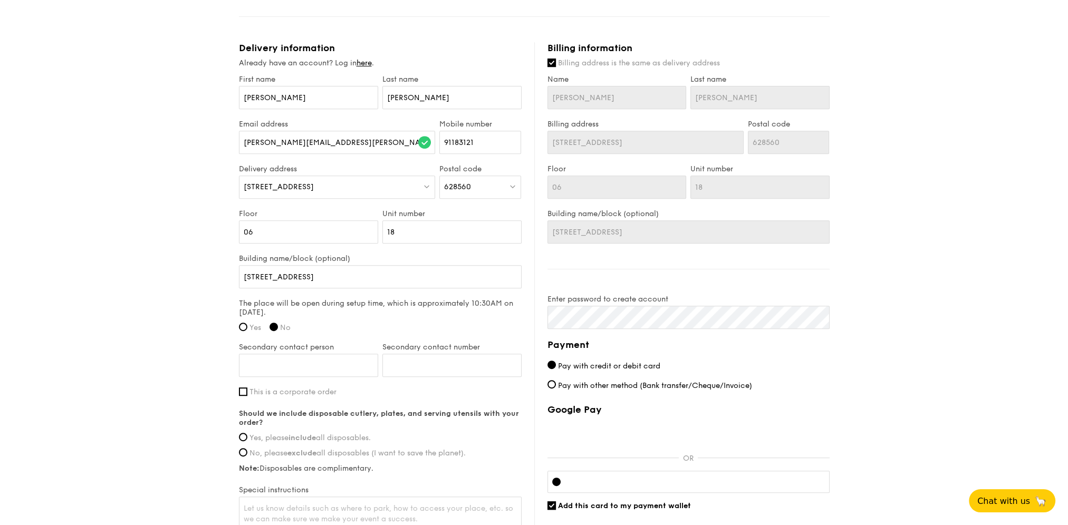
click at [249, 388] on span "This is a corporate order" at bounding box center [292, 392] width 87 height 9
click at [247, 388] on input "This is a corporate order" at bounding box center [243, 392] width 8 height 8
checkbox input "true"
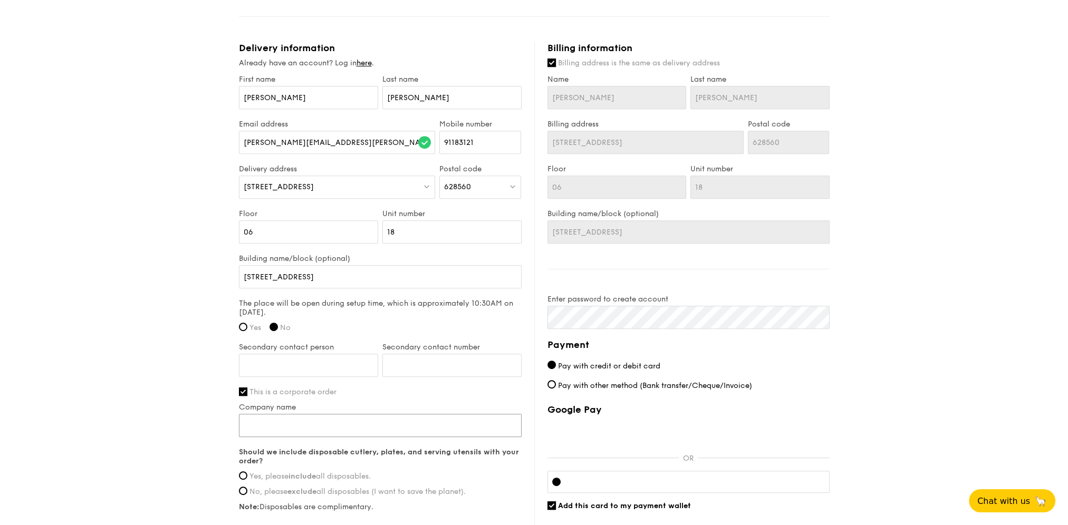
click at [308, 414] on input "Company name" at bounding box center [380, 425] width 283 height 23
type input "Dyson Operations Pte Ltd"
click at [327, 369] on input "Secondary contact person" at bounding box center [308, 365] width 139 height 23
type input "Q"
type input "[PERSON_NAME]"
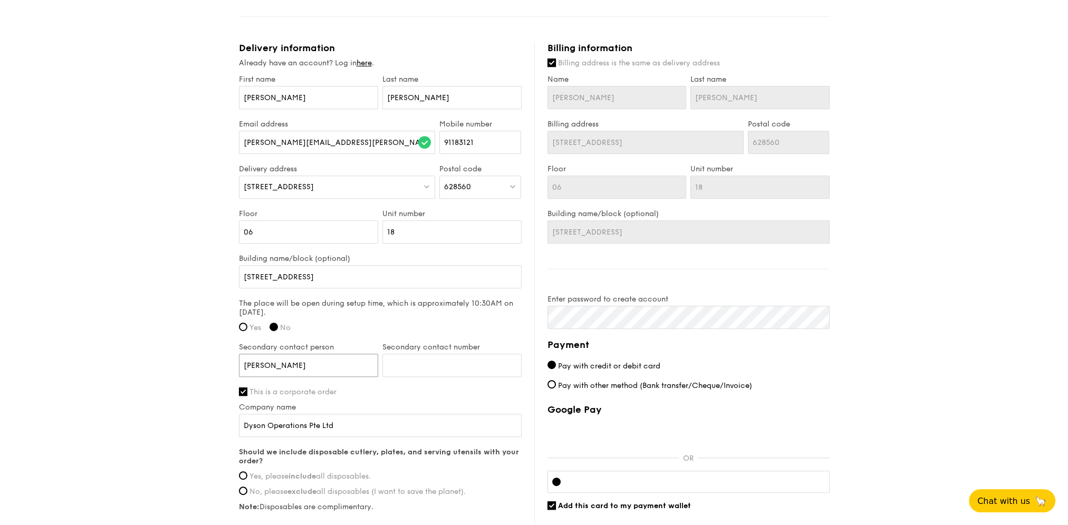
click input "submit" at bounding box center [0, 0] width 0 height 0
type input "91165361"
click at [143, 378] on div "1 - Select menu 2 - Select items 3 - Check out Classic Buffet $21.80 /guest ($2…" at bounding box center [534, 17] width 1068 height 1194
click at [143, 377] on div "1 - Select menu 2 - Select items 3 - Check out Classic Buffet $21.80 /guest ($2…" at bounding box center [534, 17] width 1068 height 1194
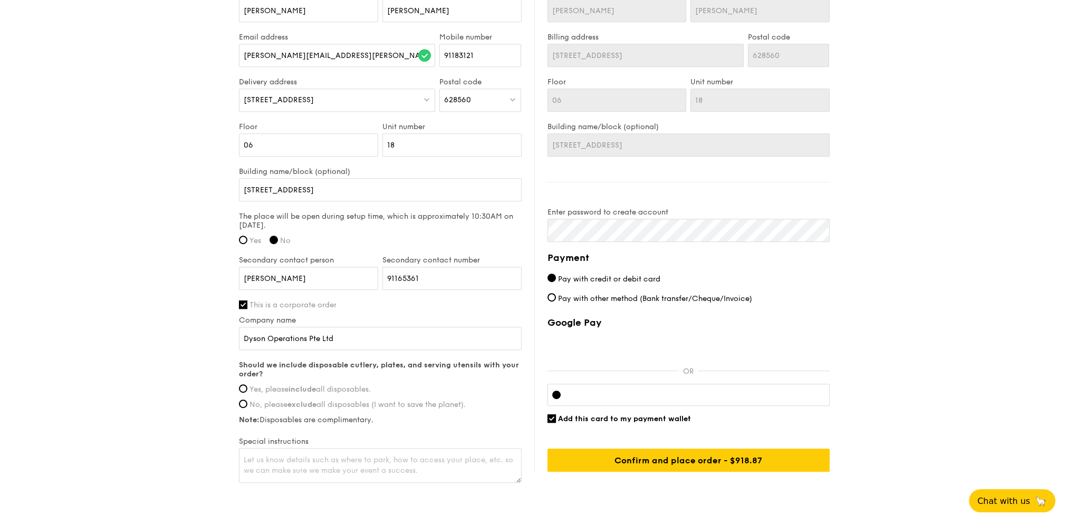
scroll to position [685, 0]
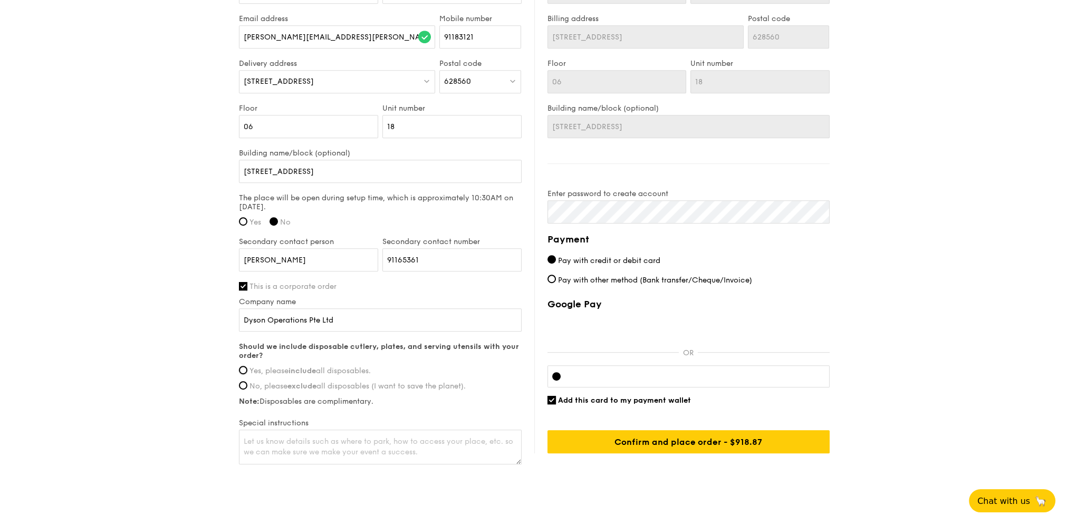
click at [244, 369] on input "Yes, please include all disposables." at bounding box center [243, 370] width 8 height 8
radio input "true"
click at [276, 442] on textarea at bounding box center [380, 447] width 283 height 35
click at [412, 445] on textarea "Please contact me at [PHONE_NUMBER] mins prior to arrival. Please arrive after …" at bounding box center [380, 447] width 283 height 35
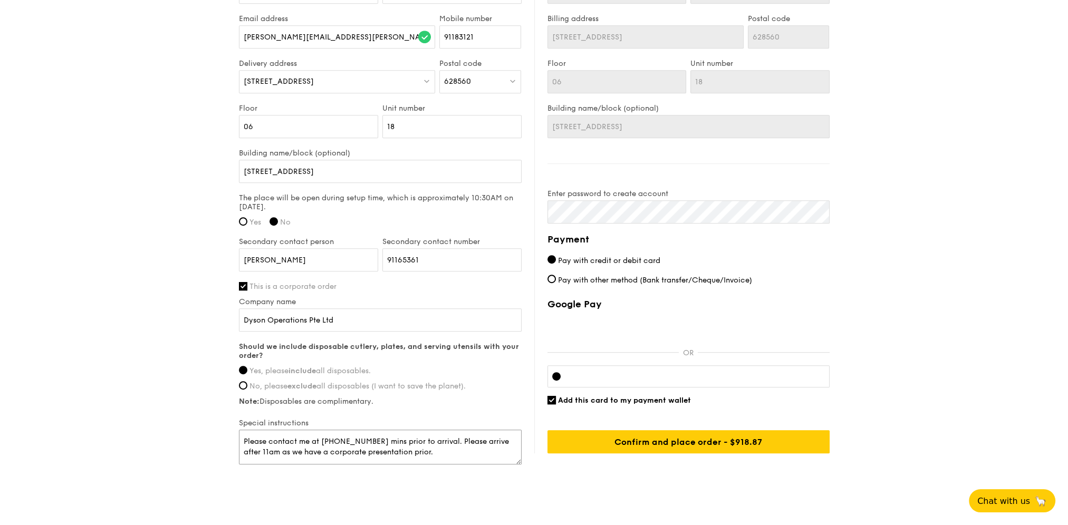
drag, startPoint x: 413, startPoint y: 450, endPoint x: 397, endPoint y: 451, distance: 16.4
click at [397, 451] on textarea "Please contact me at [PHONE_NUMBER] mins prior to arrival. Please arrive after …" at bounding box center [380, 447] width 283 height 35
type textarea "Please contact me at [PHONE_NUMBER] mins prior to arrival. Please arrive after …"
drag, startPoint x: 486, startPoint y: 485, endPoint x: 481, endPoint y: 482, distance: 5.7
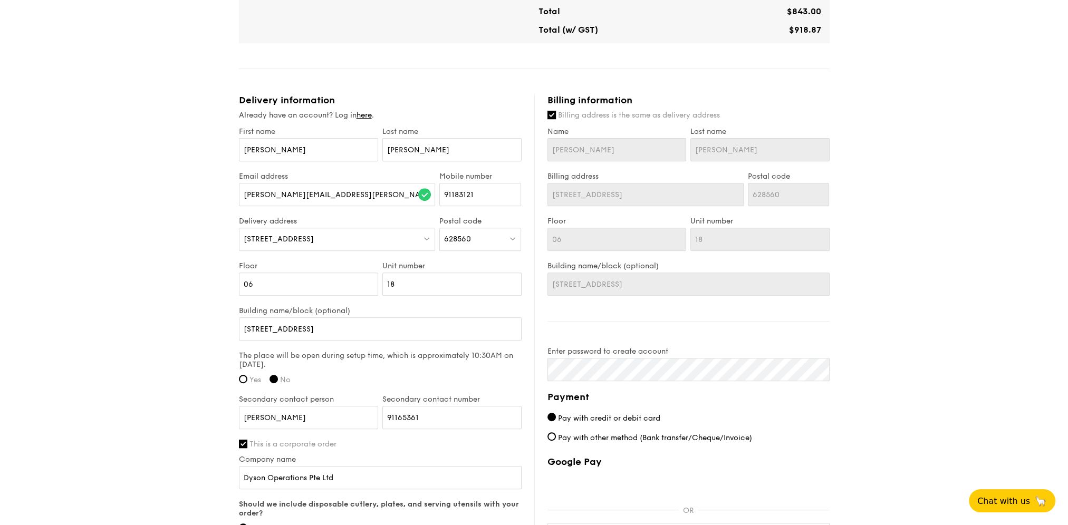
scroll to position [527, 0]
click at [249, 328] on input "[STREET_ADDRESS]" at bounding box center [380, 329] width 283 height 23
type input "[STREET_ADDRESS]"
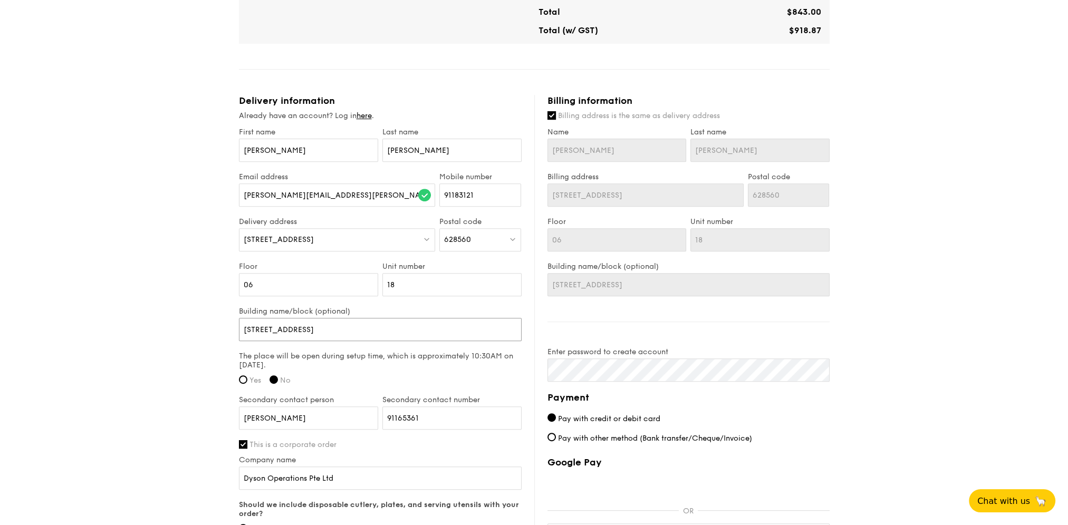
type input "[STREET_ADDRESS]"
click at [311, 346] on div "Building name/block (optional) [STREET_ADDRESS]" at bounding box center [380, 329] width 283 height 45
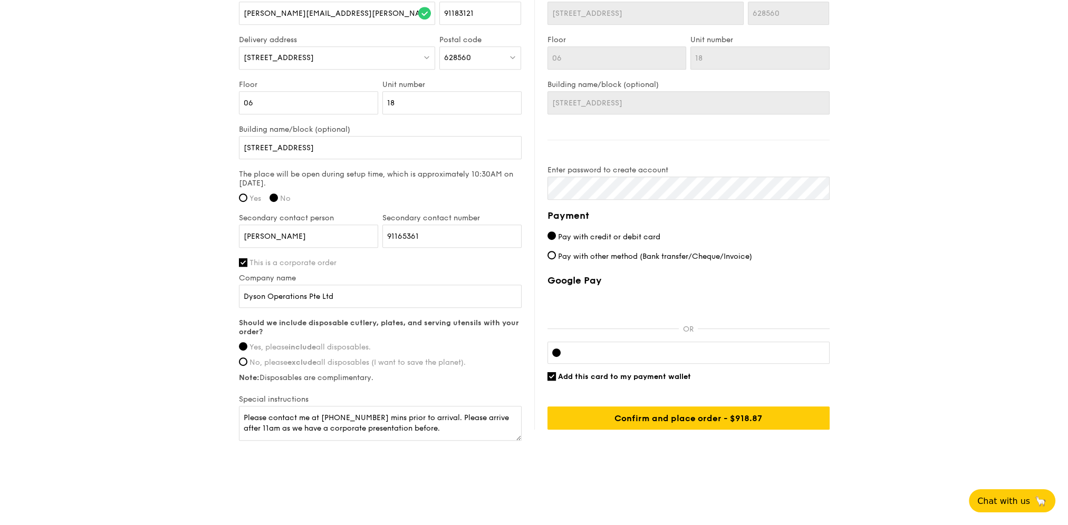
scroll to position [656, 0]
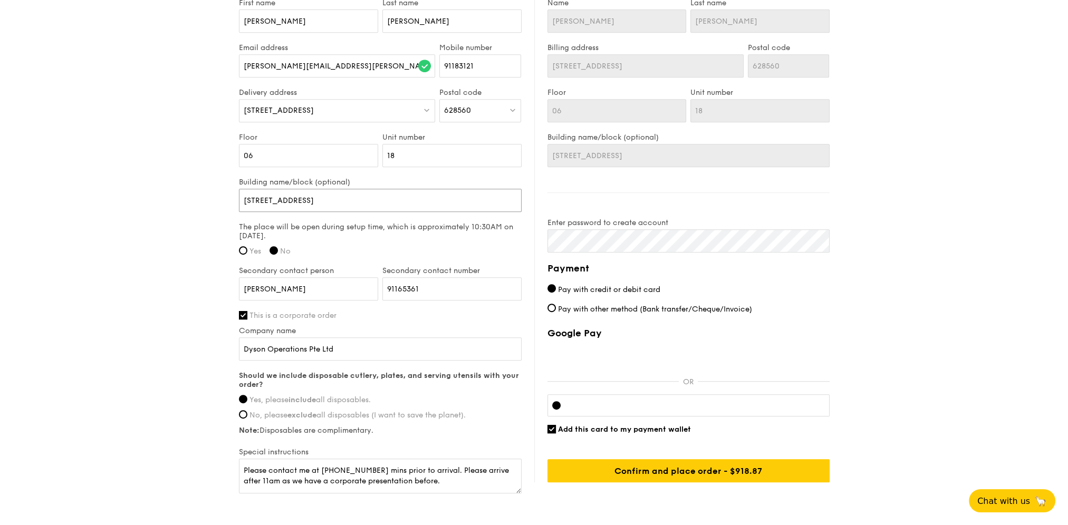
click at [248, 199] on input "[STREET_ADDRESS]" at bounding box center [380, 200] width 283 height 23
type input "[STREET_ADDRESS]"
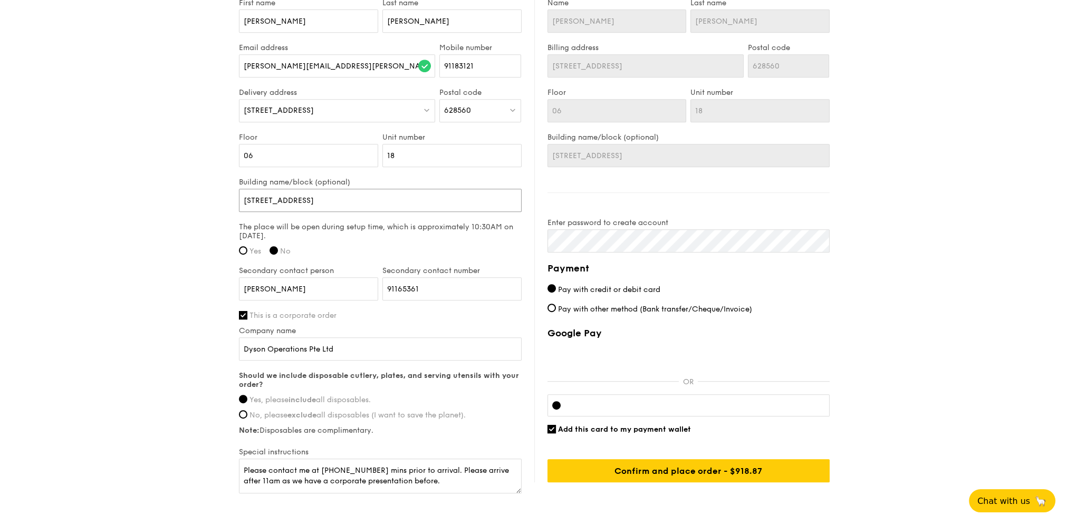
type input "[STREET_ADDRESS]"
click at [433, 480] on textarea "Please contact me at [PHONE_NUMBER] mins prior to arrival. Please arrive after …" at bounding box center [380, 476] width 283 height 35
paste textarea "Take lift to Level 11 from Blk 30, change pass at blk 30 security control room,…"
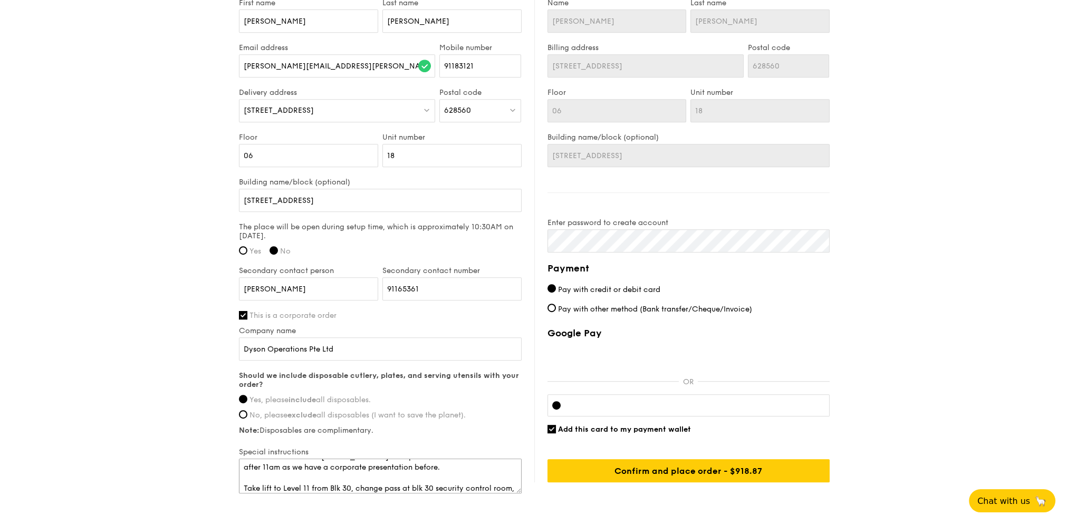
scroll to position [24, 0]
click at [260, 464] on textarea "Please contact me at [PHONE_NUMBER] mins prior to arrival. Please arrive after …" at bounding box center [380, 476] width 283 height 35
type textarea "Please contact me at [PHONE_NUMBER] mins prior to arrival. Please arrive after …"
click at [249, 107] on span "[STREET_ADDRESS]" at bounding box center [279, 110] width 70 height 9
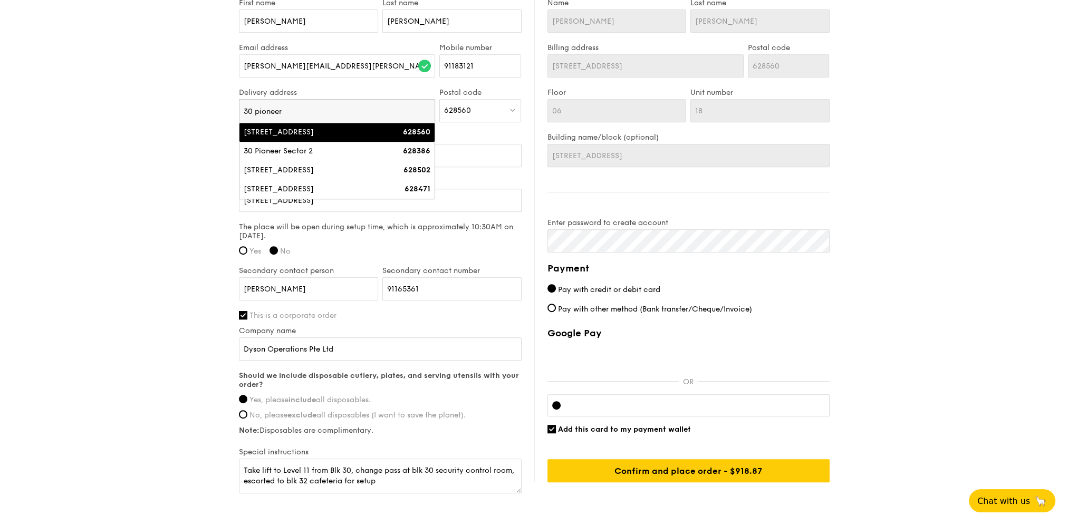
click at [330, 133] on div "[STREET_ADDRESS]" at bounding box center [314, 132] width 140 height 11
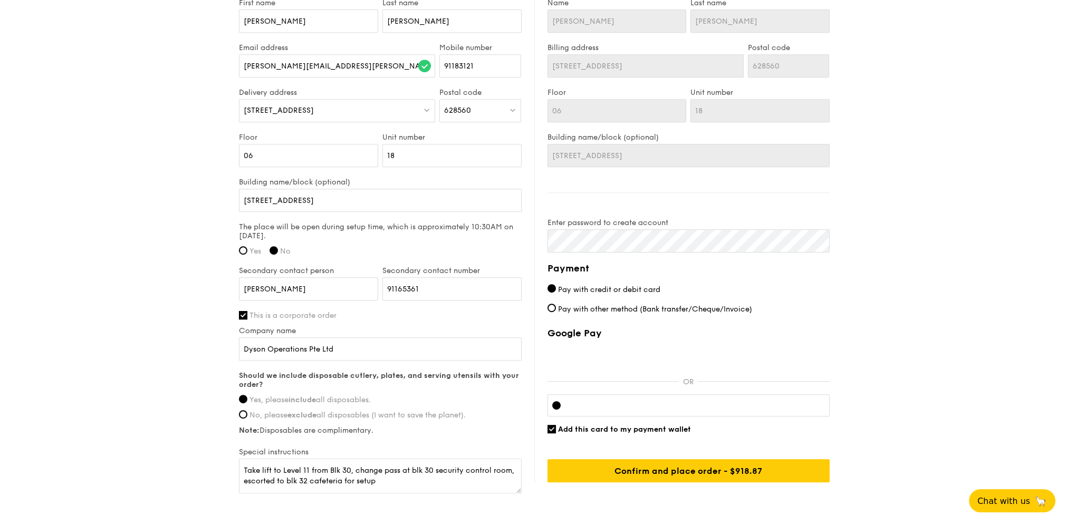
click at [253, 105] on span "[STREET_ADDRESS]" at bounding box center [279, 109] width 70 height 9
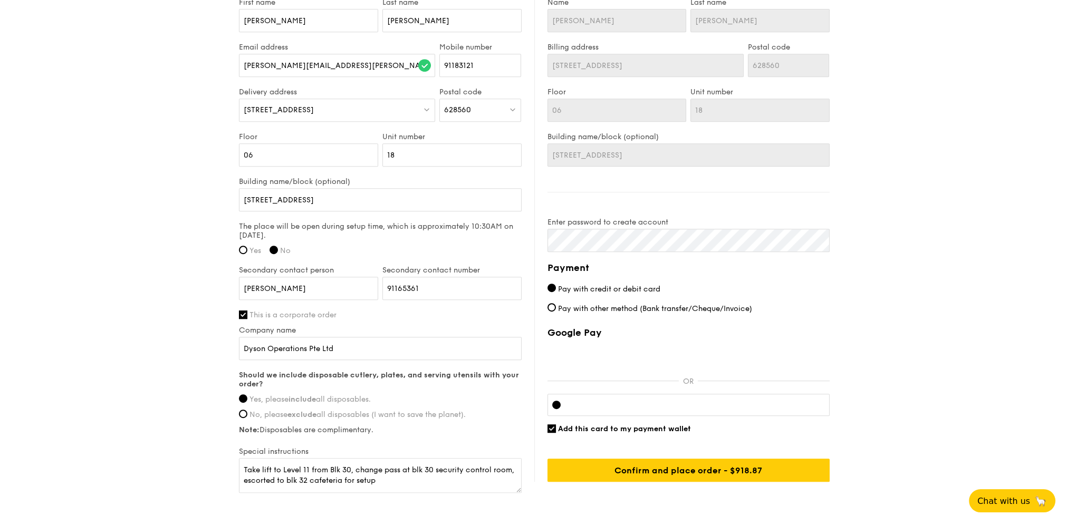
click at [336, 113] on div "[STREET_ADDRESS]" at bounding box center [337, 110] width 197 height 23
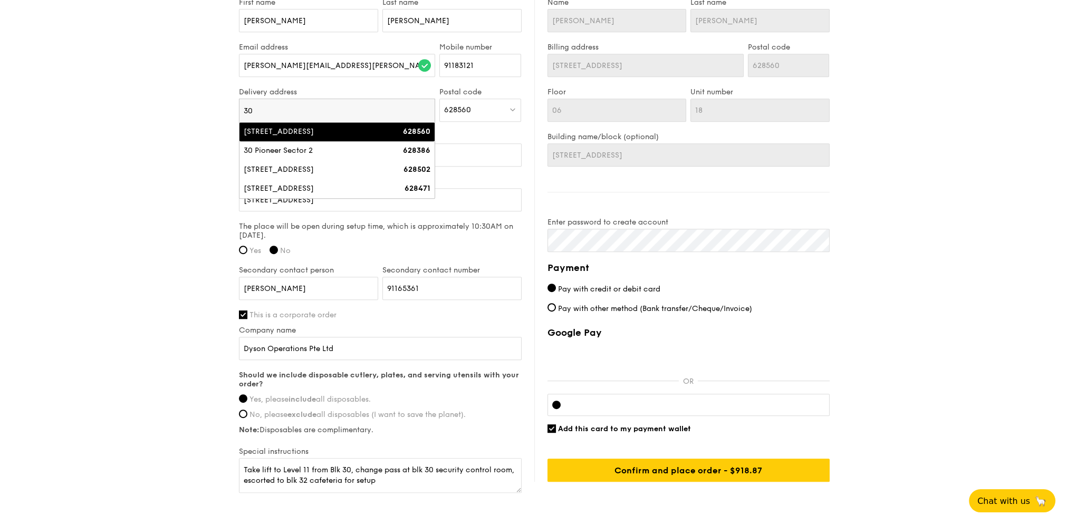
type input "3"
type input "32 pion"
click at [335, 131] on div "[STREET_ADDRESS]" at bounding box center [314, 132] width 140 height 11
type input "[STREET_ADDRESS]"
type input "628561"
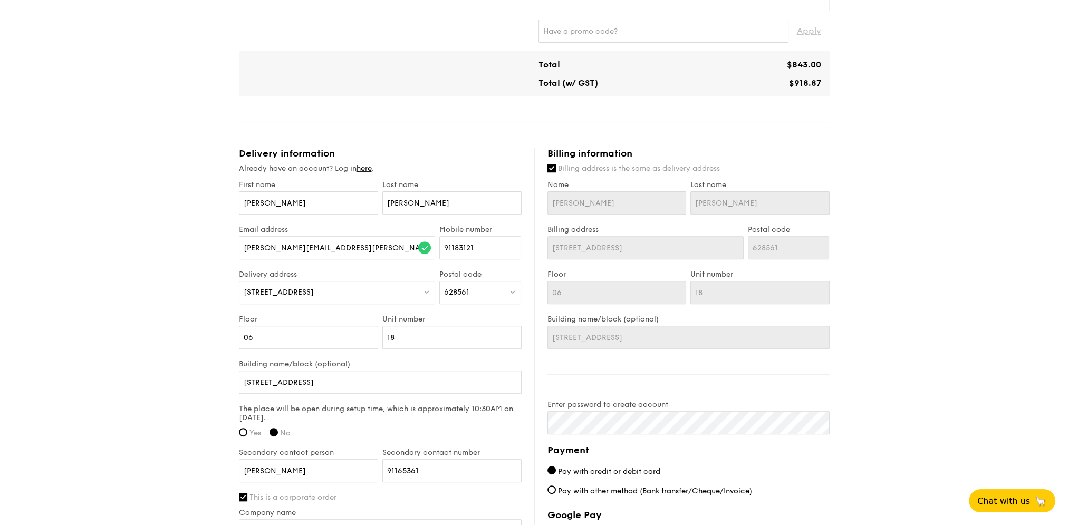
scroll to position [264, 0]
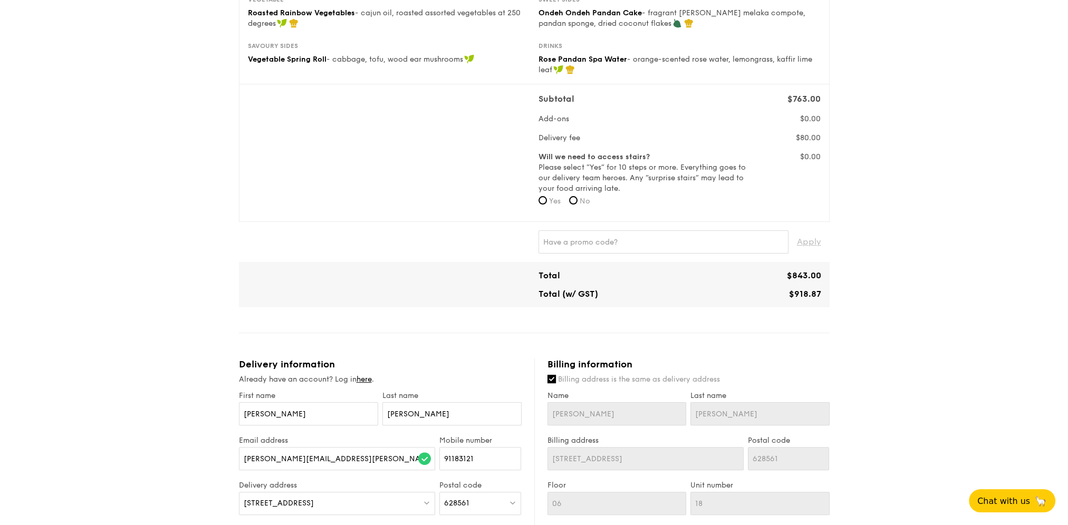
click at [583, 205] on span "No" at bounding box center [584, 201] width 11 height 9
click at [577, 205] on input "No" at bounding box center [573, 200] width 8 height 8
radio input "true"
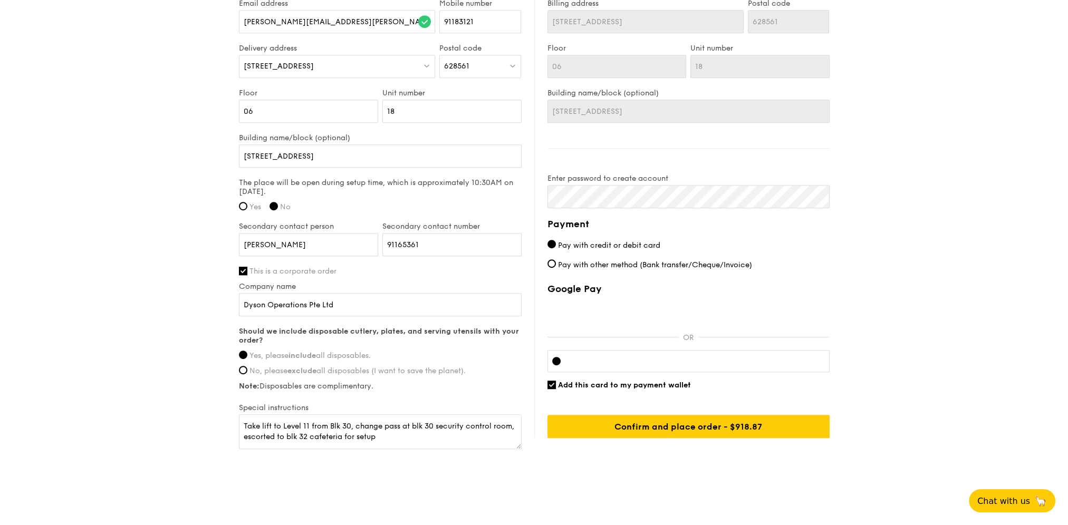
scroll to position [709, 0]
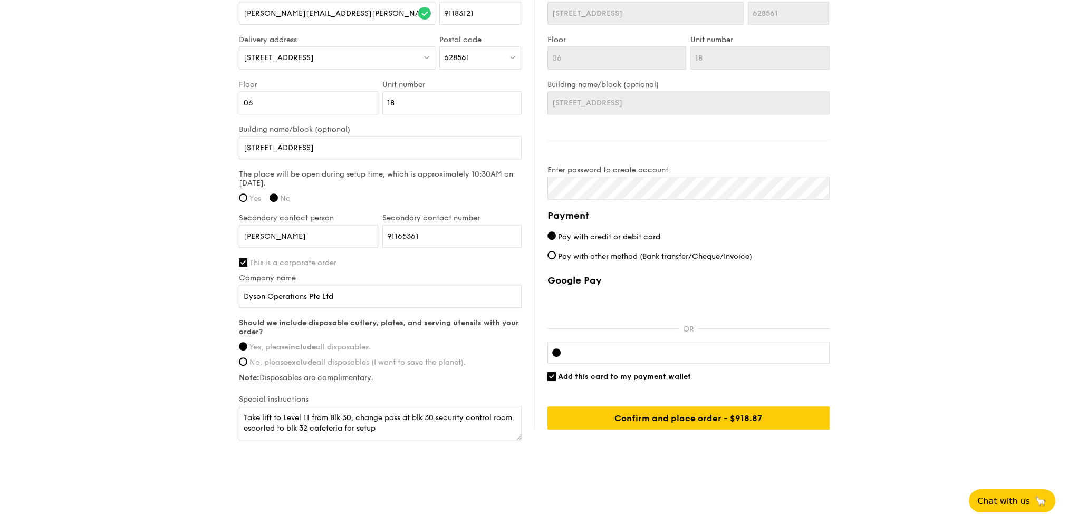
click at [552, 374] on input "Add this card to my payment wallet" at bounding box center [551, 376] width 8 height 8
checkbox input "false"
click at [624, 357] on div at bounding box center [688, 353] width 282 height 22
click at [565, 233] on span "Pay with credit or debit card" at bounding box center [609, 237] width 102 height 9
click at [556, 231] on input "Pay with credit or debit card" at bounding box center [551, 235] width 8 height 8
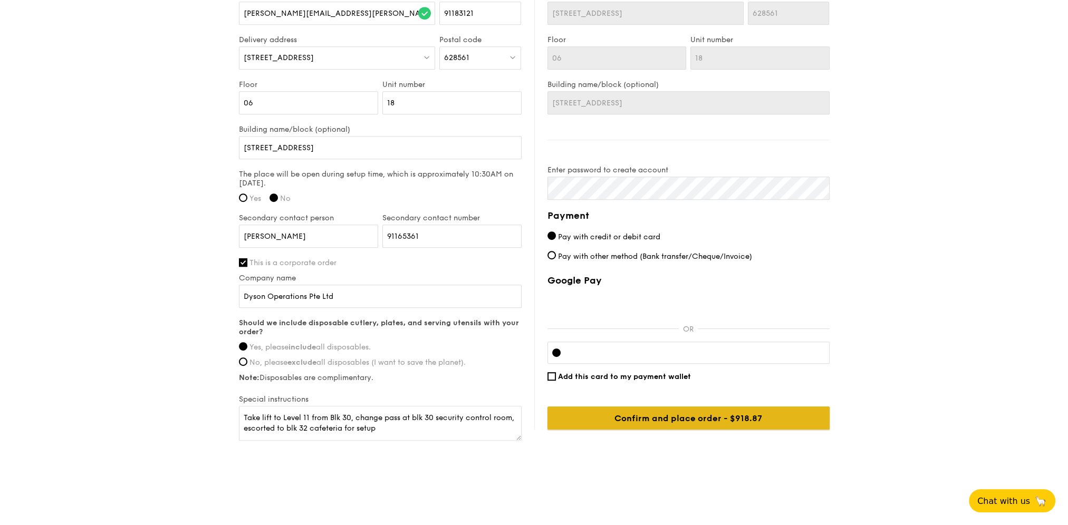
click at [677, 417] on input "Confirm and place order - $918.87" at bounding box center [688, 417] width 282 height 23
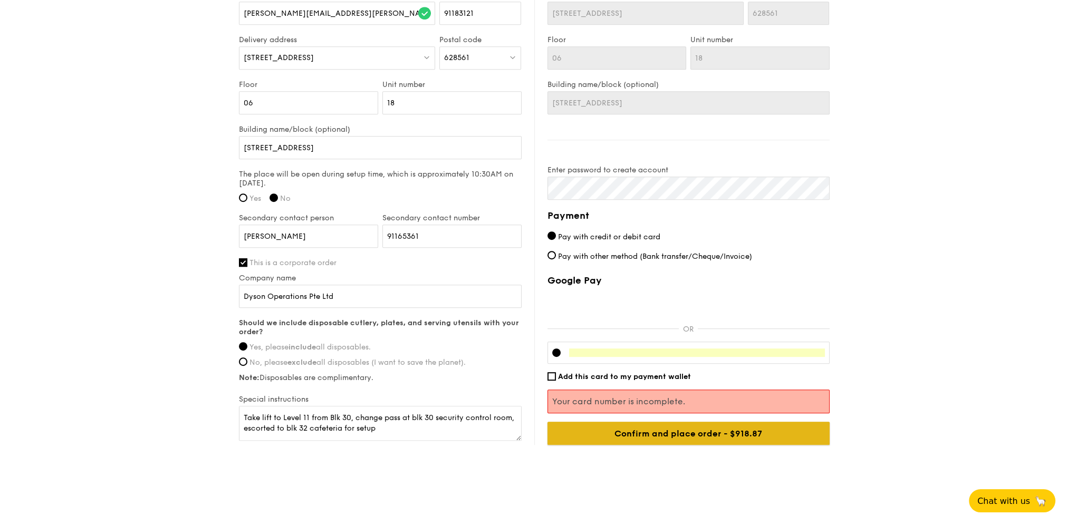
click at [715, 428] on input "Confirm and place order - $918.87" at bounding box center [688, 433] width 282 height 23
click at [757, 428] on input "Confirm and place order - $918.87" at bounding box center [688, 433] width 282 height 23
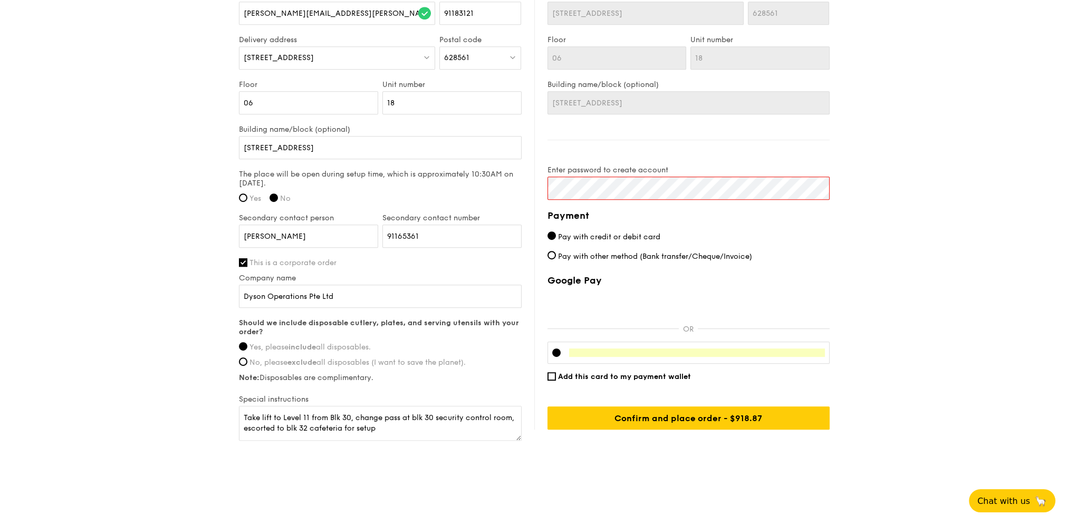
click at [707, 211] on h4 "Payment" at bounding box center [688, 215] width 282 height 15
drag, startPoint x: 1005, startPoint y: 335, endPoint x: 1000, endPoint y: 332, distance: 5.9
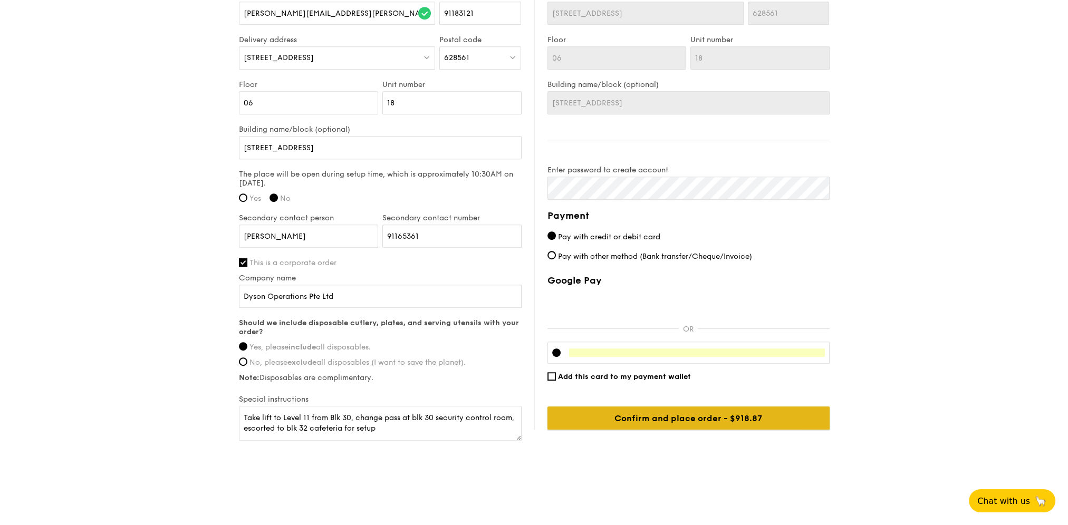
click at [721, 418] on input "Confirm and place order - $918.87" at bounding box center [688, 417] width 282 height 23
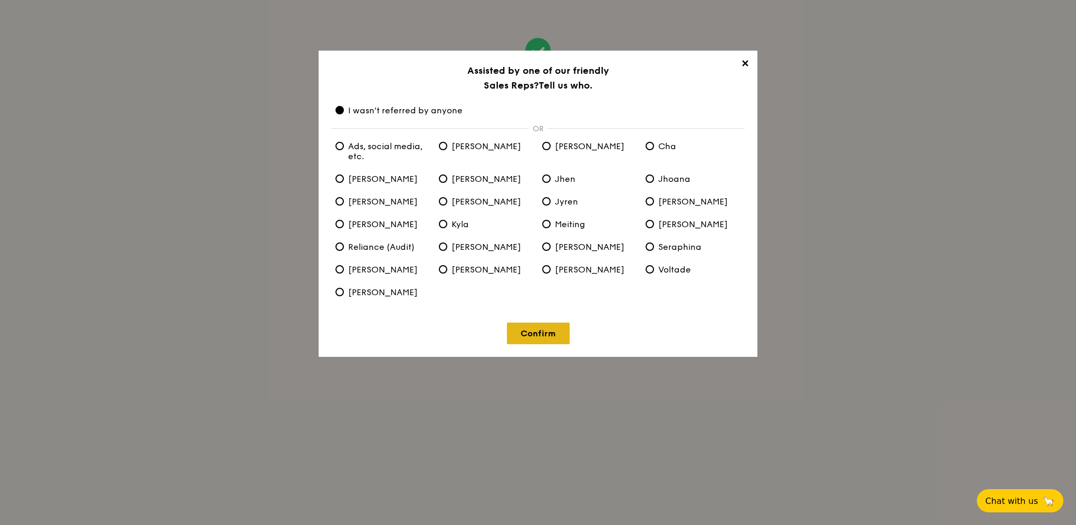
click at [555, 335] on link "Confirm" at bounding box center [538, 334] width 63 height 22
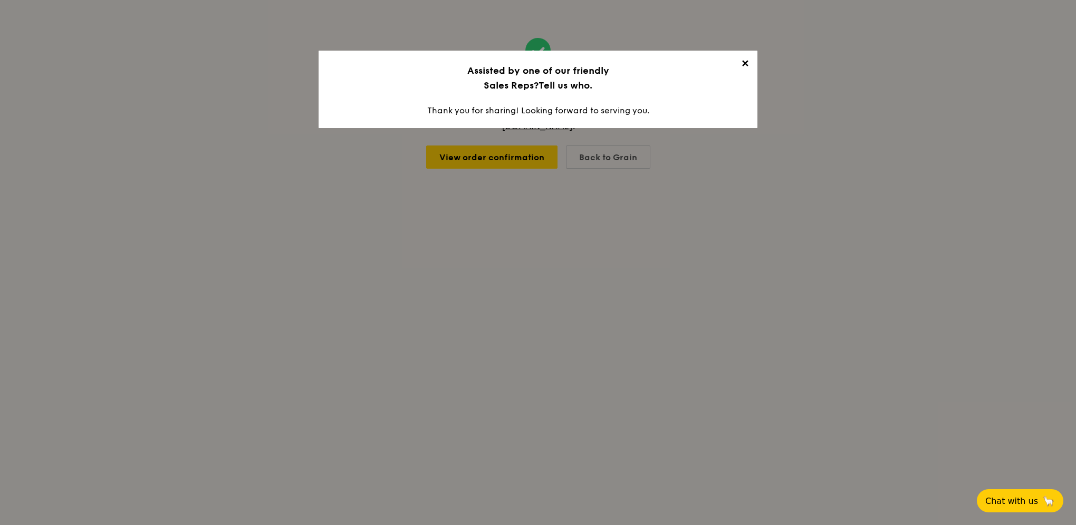
click at [749, 67] on span "✕" at bounding box center [744, 65] width 15 height 15
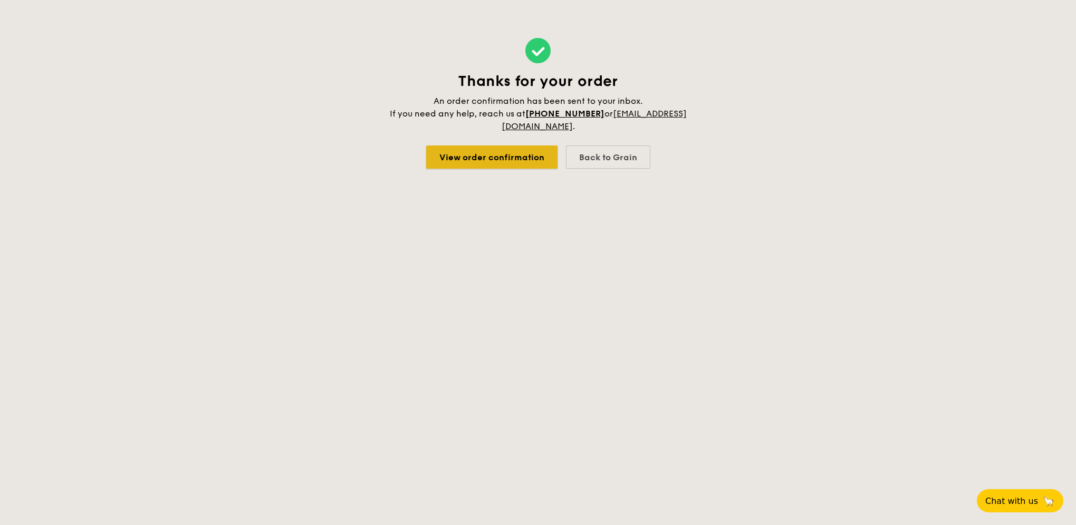
click at [521, 158] on link "View order confirmation" at bounding box center [491, 157] width 131 height 23
